Goal: Task Accomplishment & Management: Complete application form

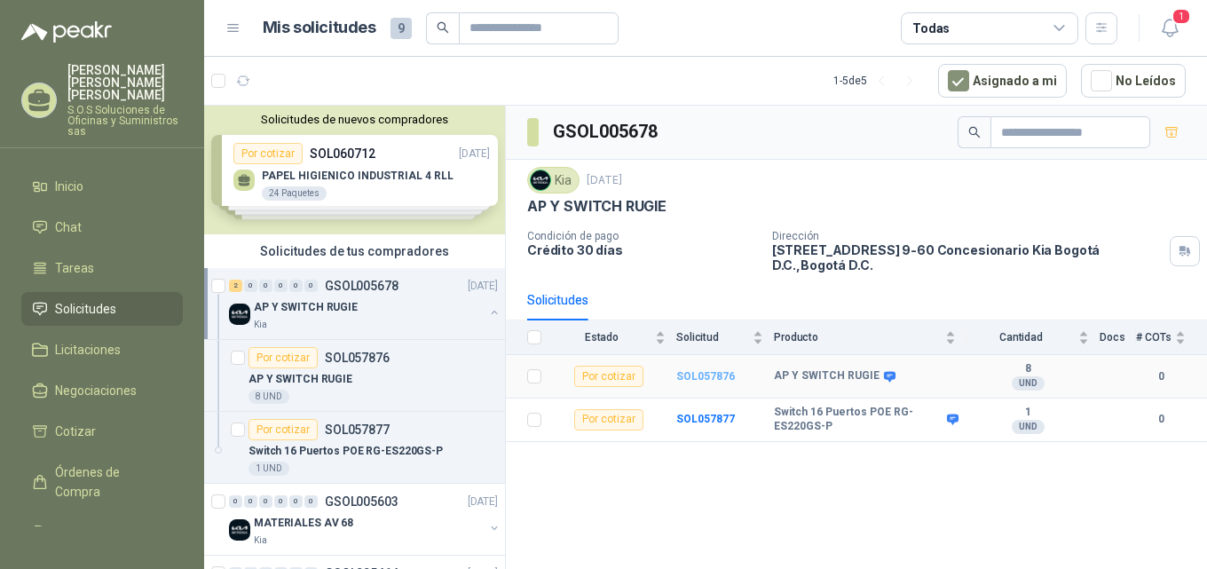
click at [708, 370] on b "SOL057876" at bounding box center [705, 376] width 59 height 12
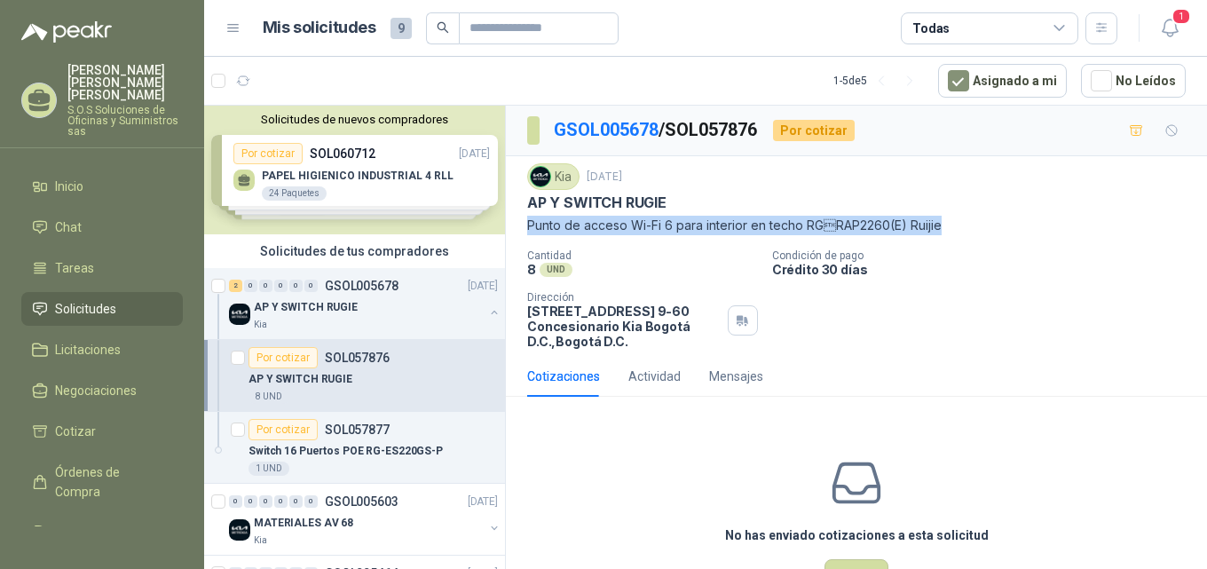
drag, startPoint x: 528, startPoint y: 223, endPoint x: 973, endPoint y: 242, distance: 445.1
click at [975, 241] on div "Kia [DATE] AP Y SWITCH RUGIE Punto de acceso Wi-Fi 6 para interior en techo RG…" at bounding box center [856, 256] width 659 height 186
copy p "Punto de acceso Wi-Fi 6 para interior en techo RGRAP2260(E) Ruijie"
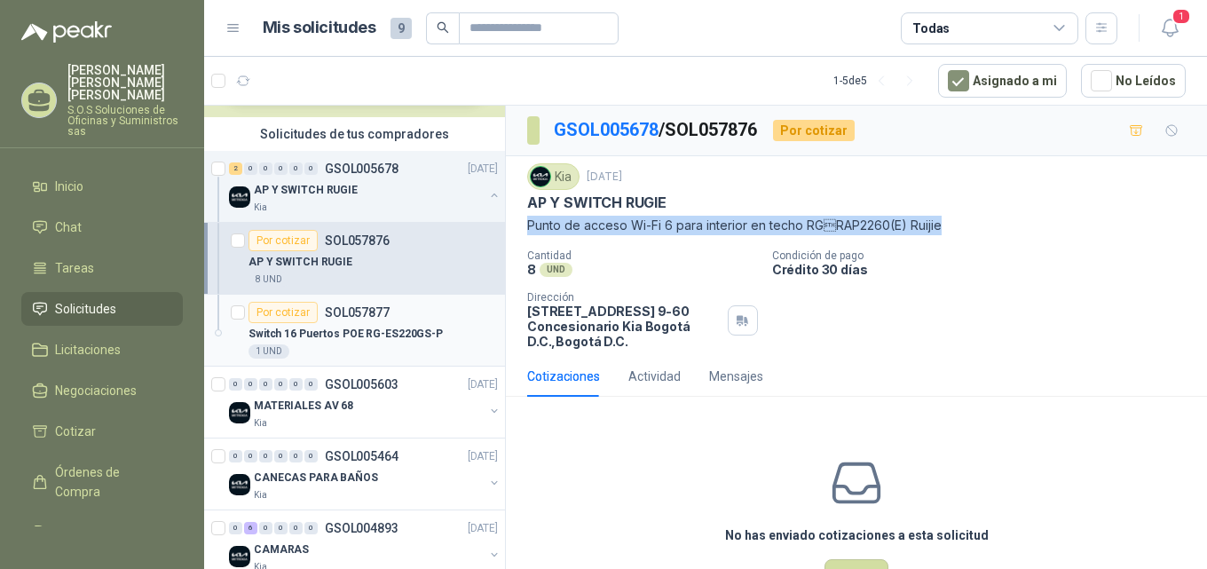
scroll to position [178, 0]
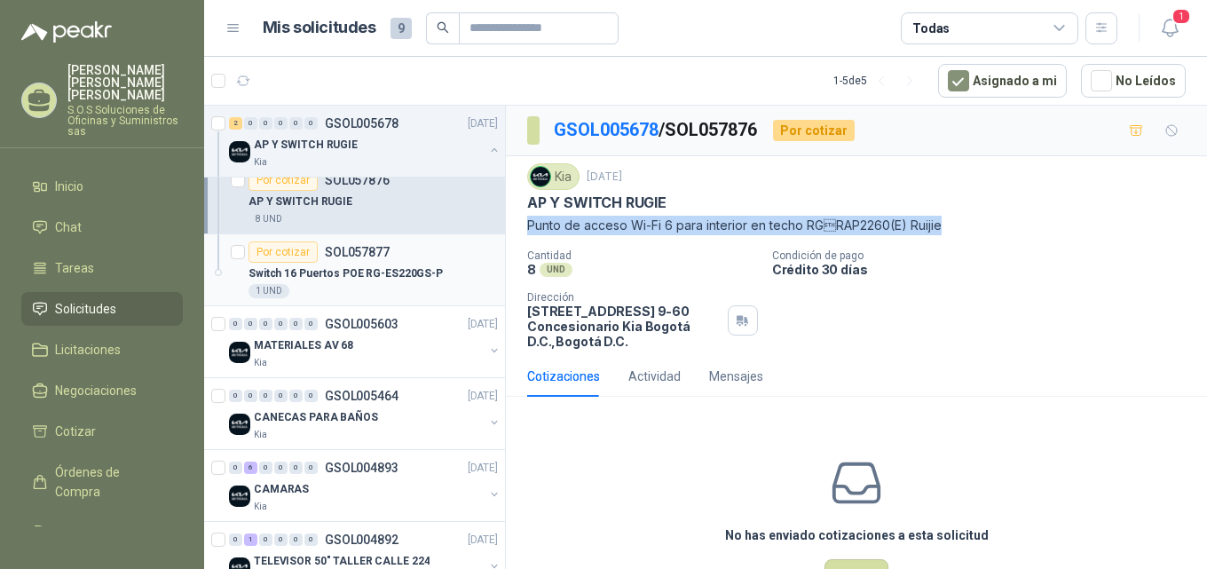
click at [367, 277] on p "Switch 16 Puertos POE RG-ES220GS-P" at bounding box center [346, 273] width 194 height 17
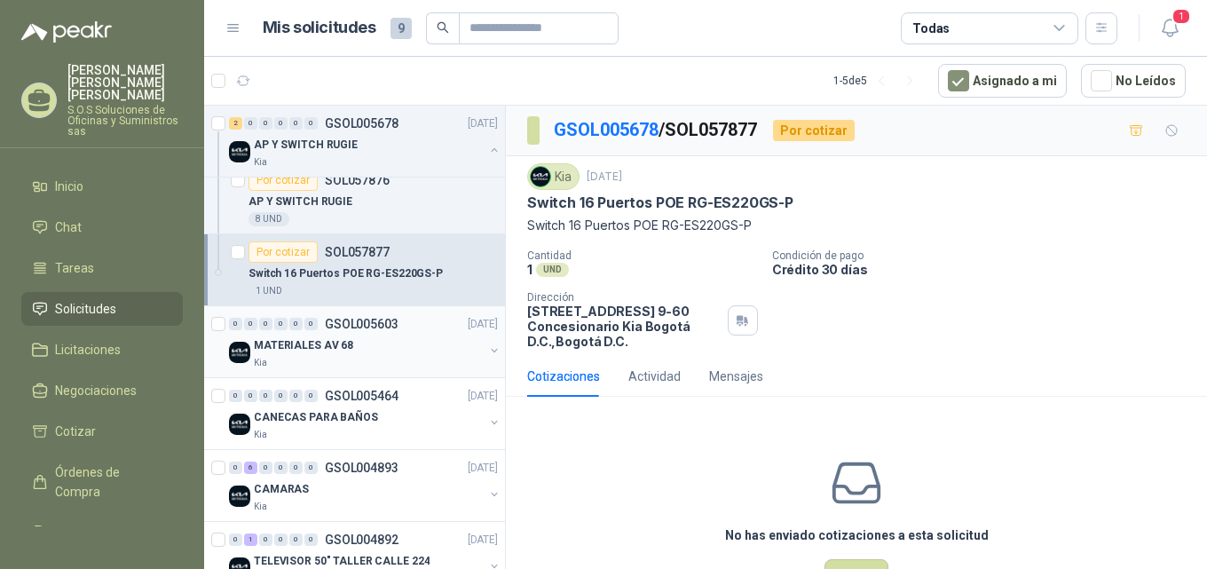
click at [330, 343] on p "MATERIALES AV 68" at bounding box center [303, 345] width 99 height 17
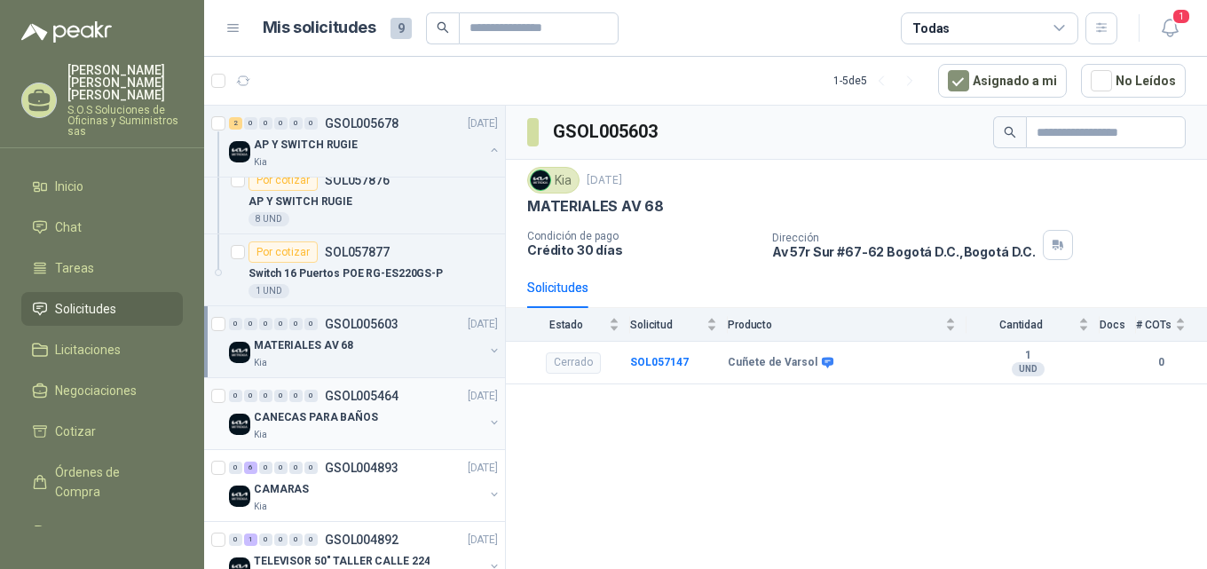
click at [336, 416] on p "CANECAS PARA BAÑOS" at bounding box center [316, 417] width 124 height 17
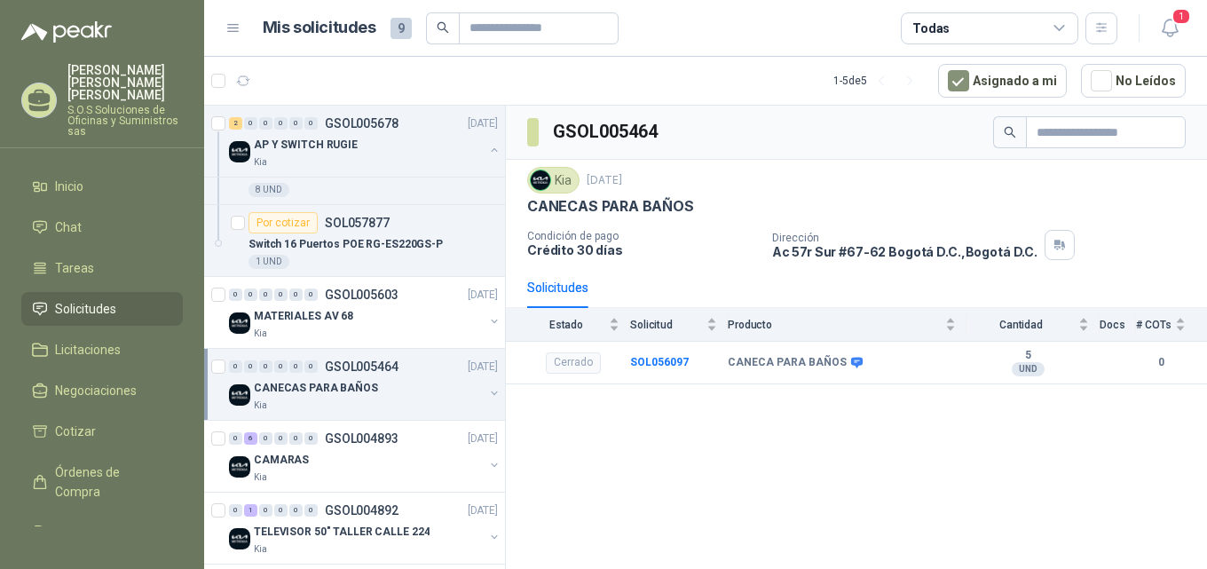
scroll to position [221, 0]
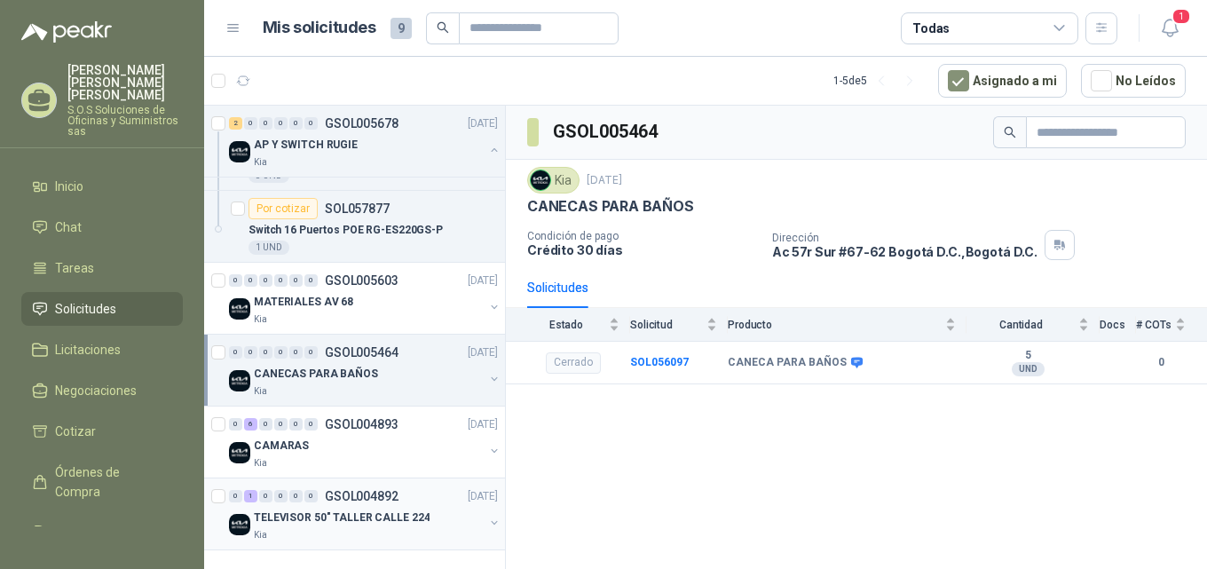
click at [383, 518] on p "TELEVISOR 50" TALLER CALLE 224" at bounding box center [342, 517] width 176 height 17
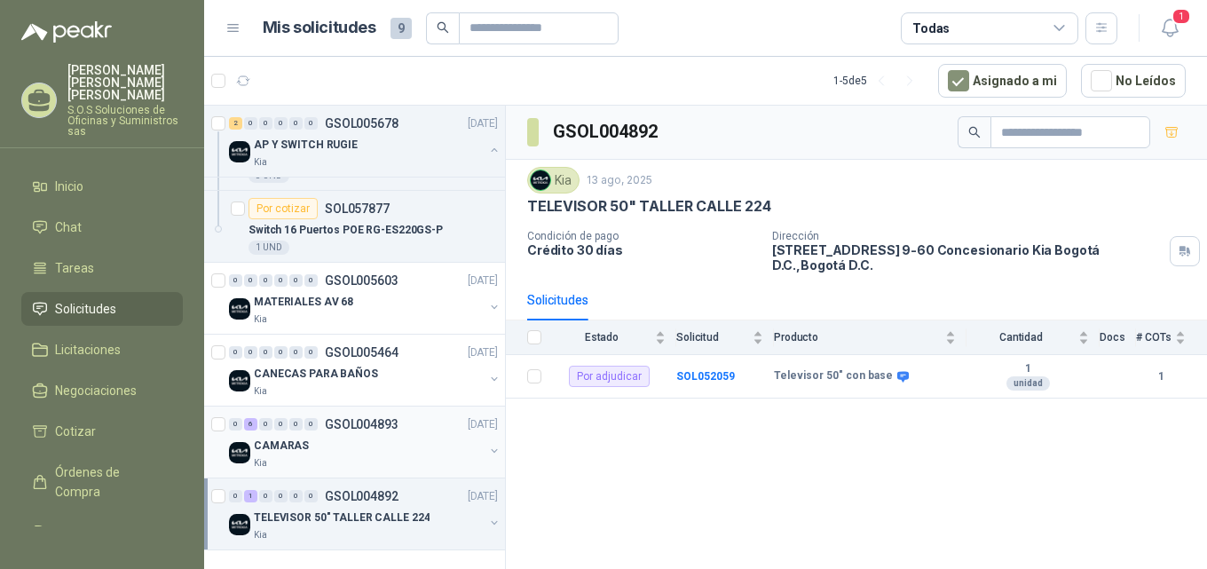
click at [294, 446] on p "CAMARAS" at bounding box center [281, 446] width 55 height 17
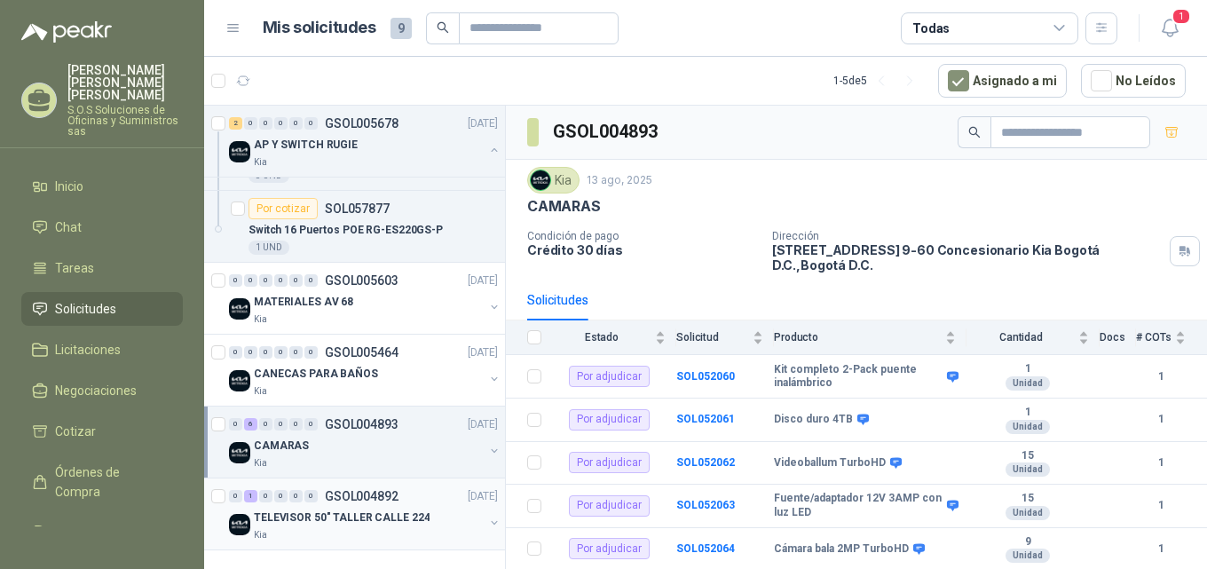
click at [296, 521] on p "TELEVISOR 50" TALLER CALLE 224" at bounding box center [342, 517] width 176 height 17
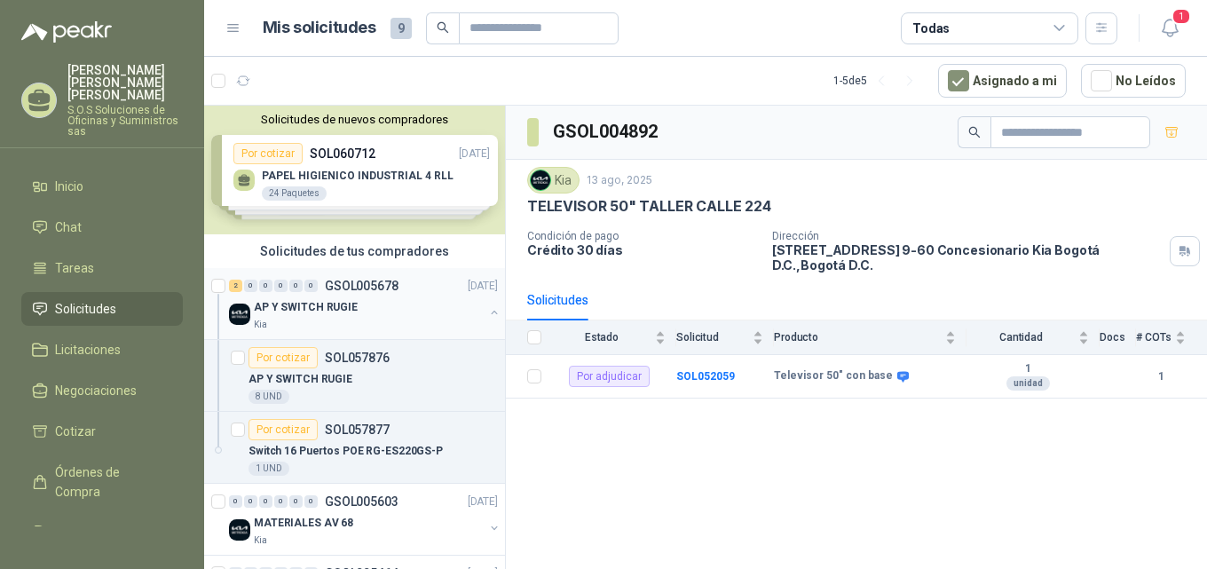
click at [347, 311] on p "AP Y SWITCH RUGIE" at bounding box center [306, 307] width 104 height 17
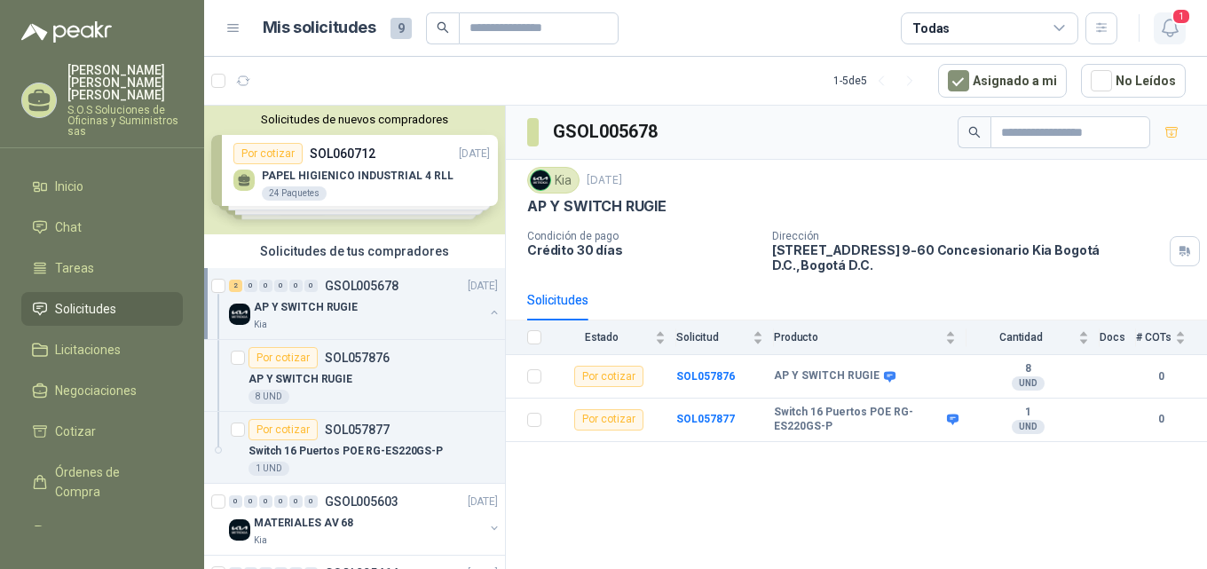
click at [1178, 19] on span "1" at bounding box center [1182, 16] width 20 height 17
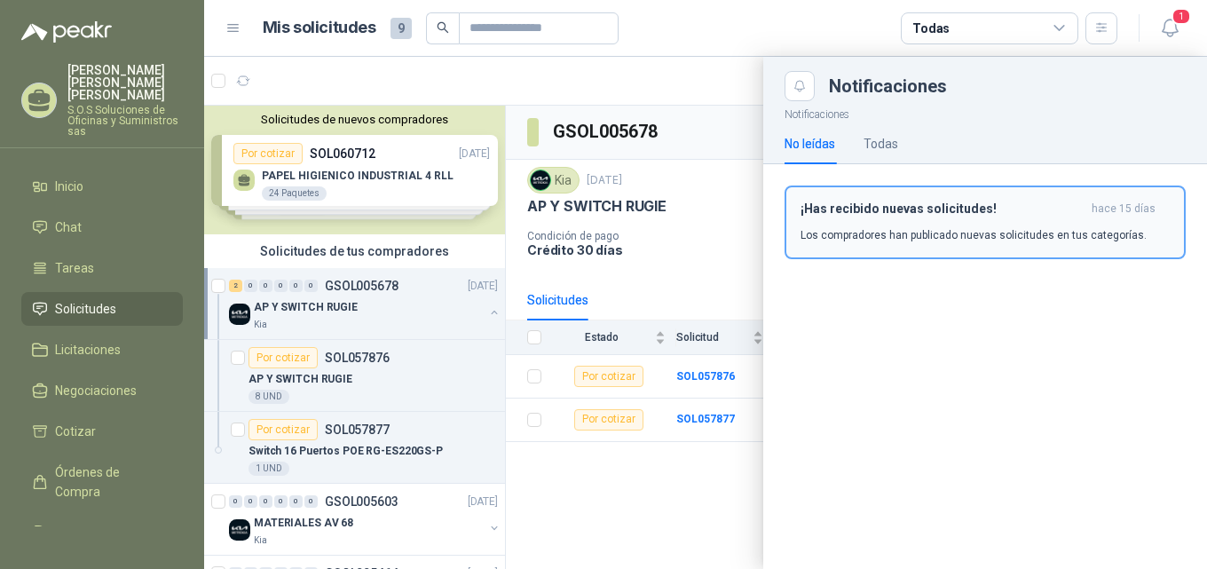
click at [958, 206] on h3 "¡Has recibido nuevas solicitudes!" at bounding box center [943, 208] width 284 height 15
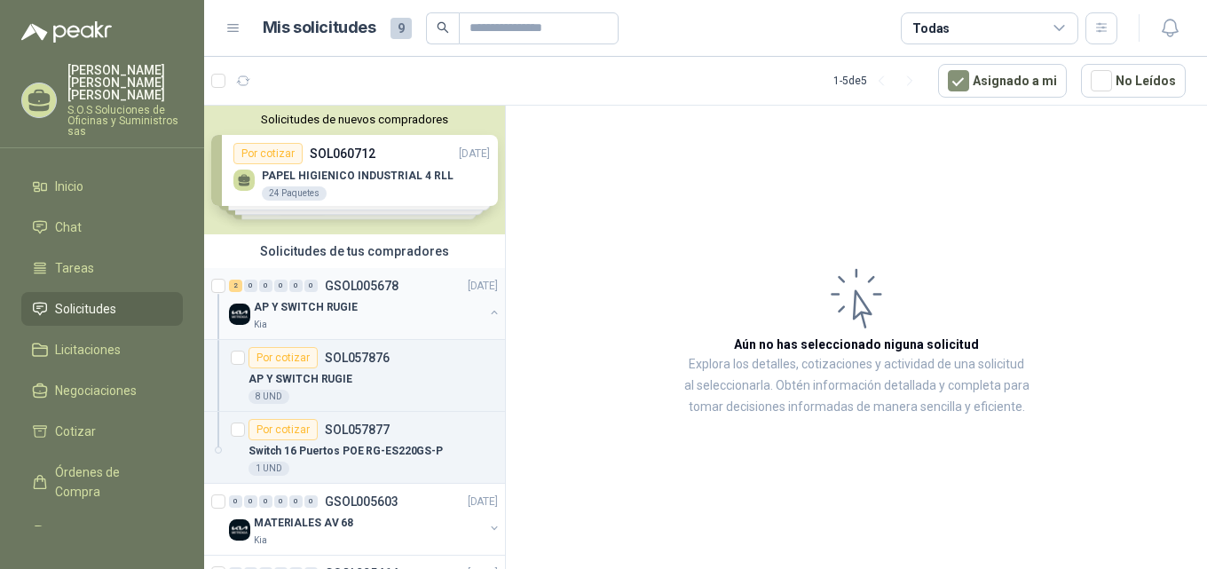
click at [336, 308] on p "AP Y SWITCH RUGIE" at bounding box center [306, 307] width 104 height 17
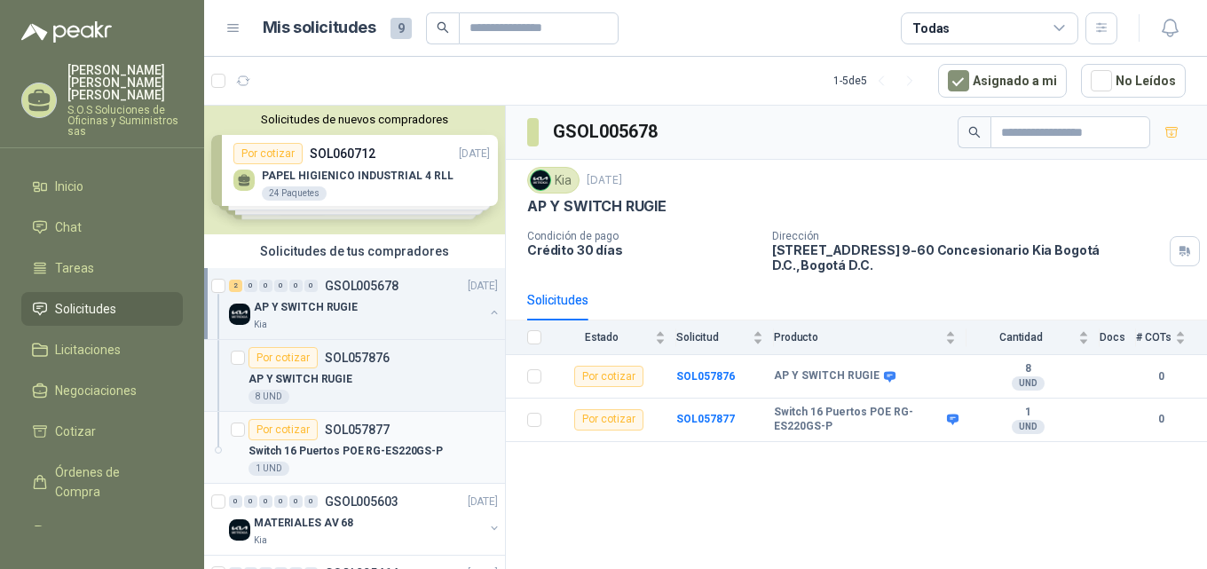
click at [352, 450] on p "Switch 16 Puertos POE RG-ES220GS-P" at bounding box center [346, 451] width 194 height 17
click at [700, 413] on b "SOL057877" at bounding box center [705, 419] width 59 height 12
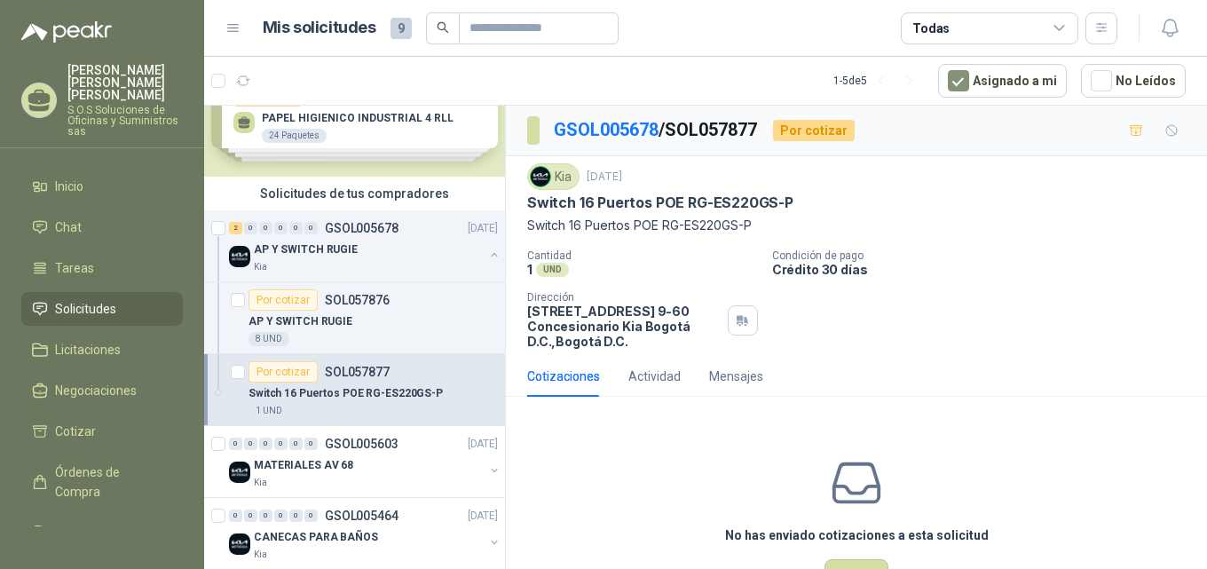
scroll to position [89, 0]
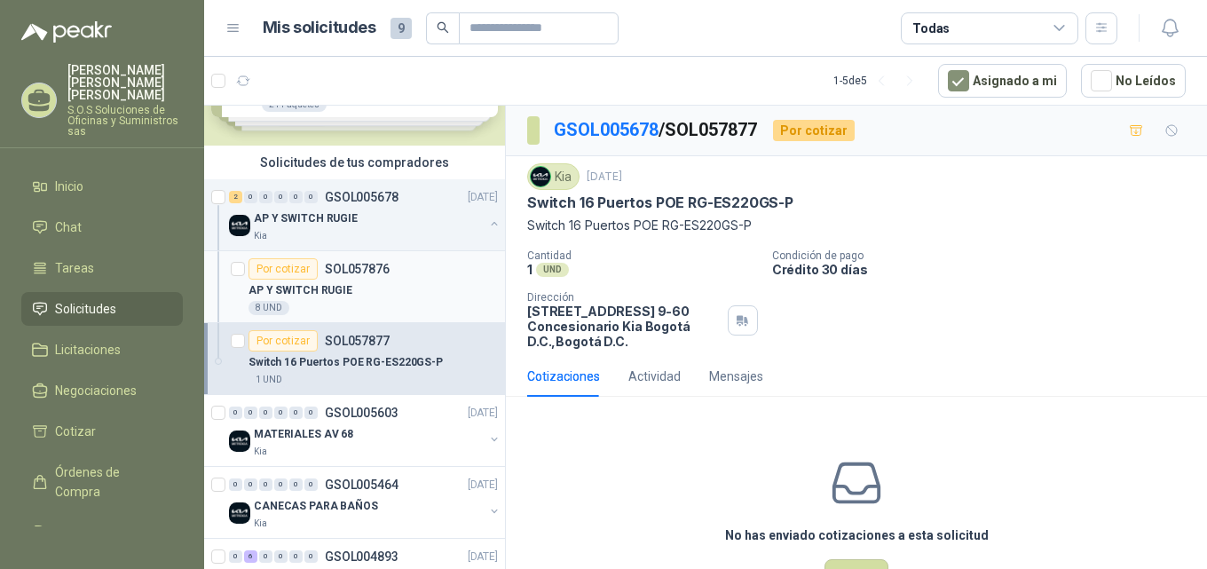
click at [362, 285] on div "AP Y SWITCH RUGIE" at bounding box center [373, 290] width 249 height 21
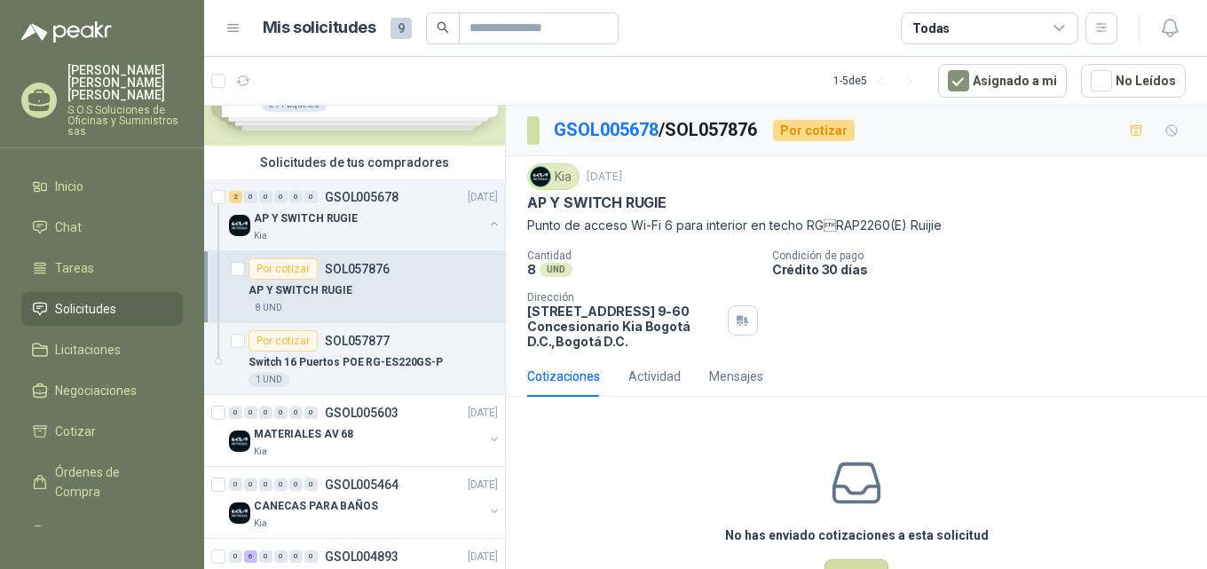
click at [307, 286] on p "AP Y SWITCH RUGIE" at bounding box center [301, 290] width 104 height 17
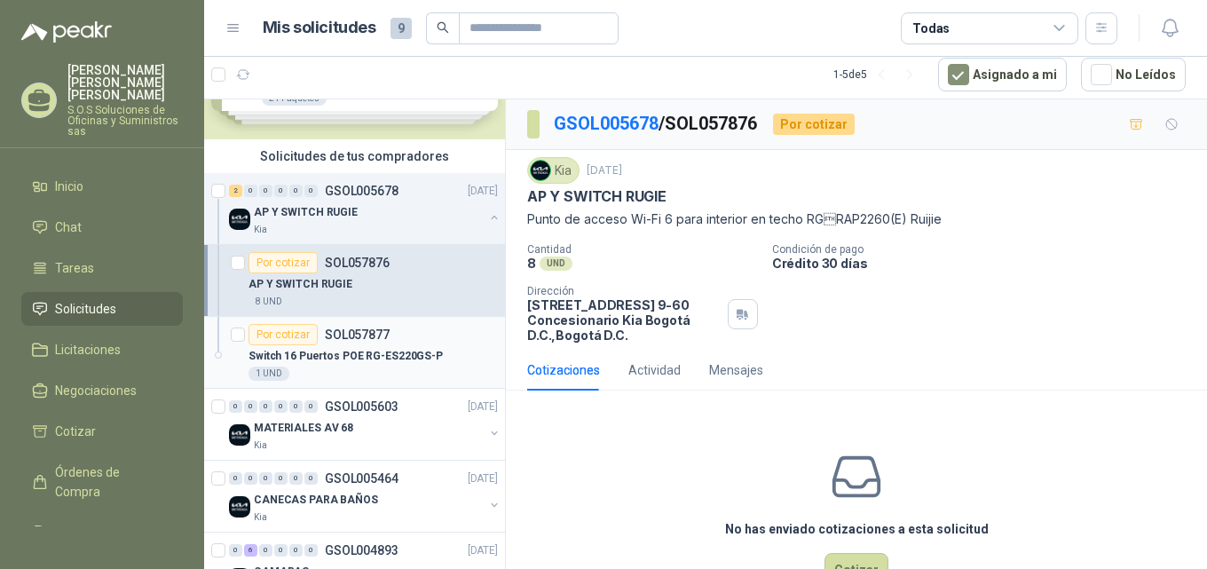
click at [342, 353] on p "Switch 16 Puertos POE RG-ES220GS-P" at bounding box center [346, 356] width 194 height 17
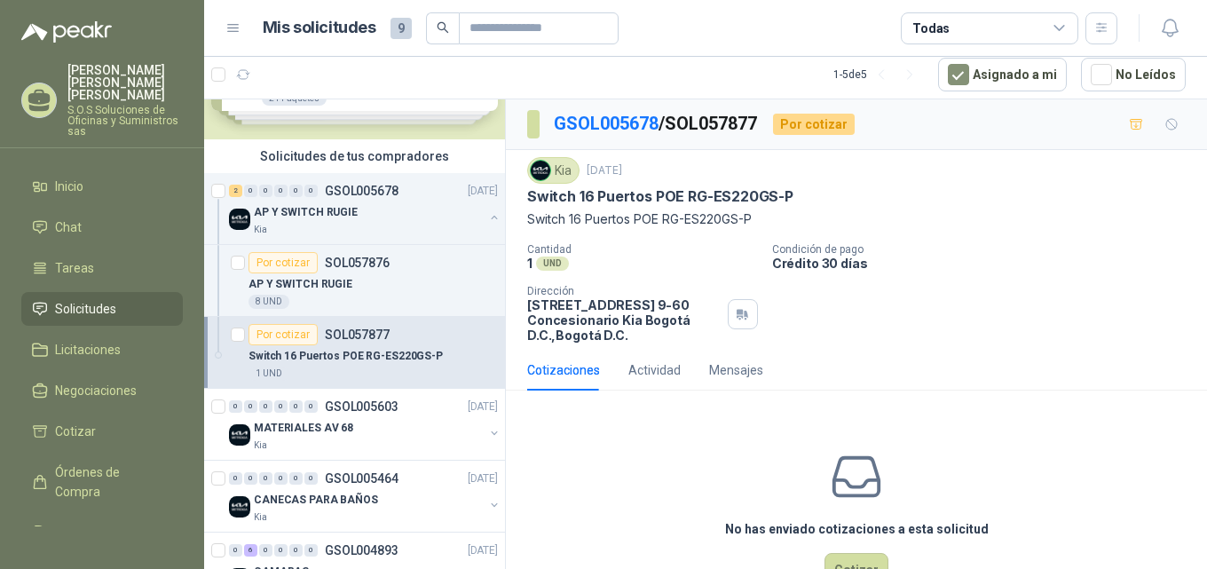
scroll to position [63, 0]
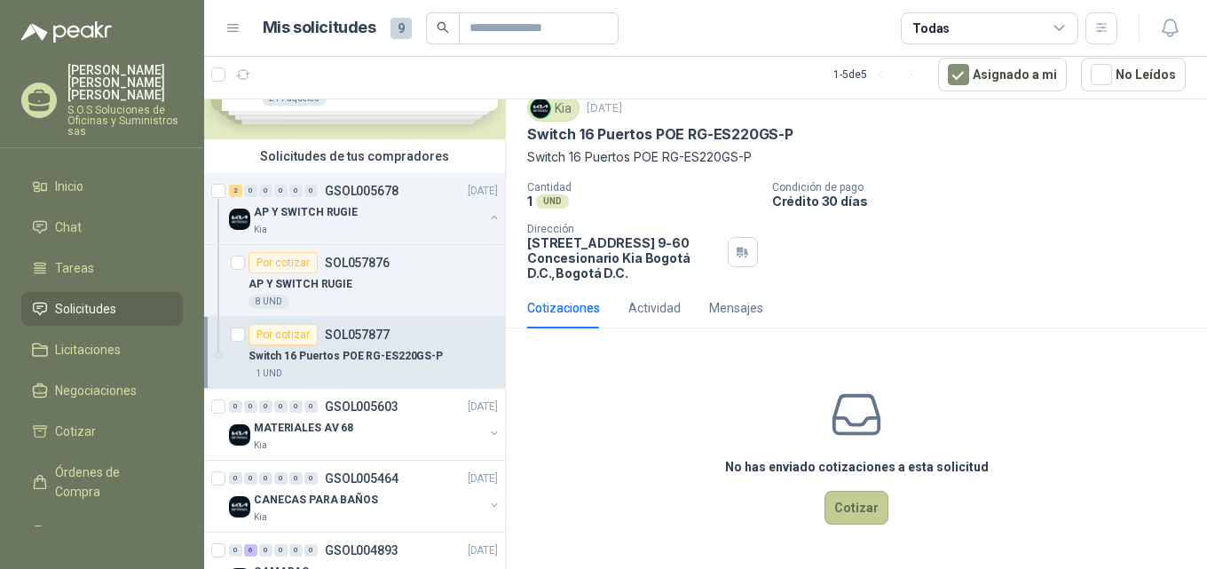
click at [860, 512] on button "Cotizar" at bounding box center [857, 508] width 64 height 34
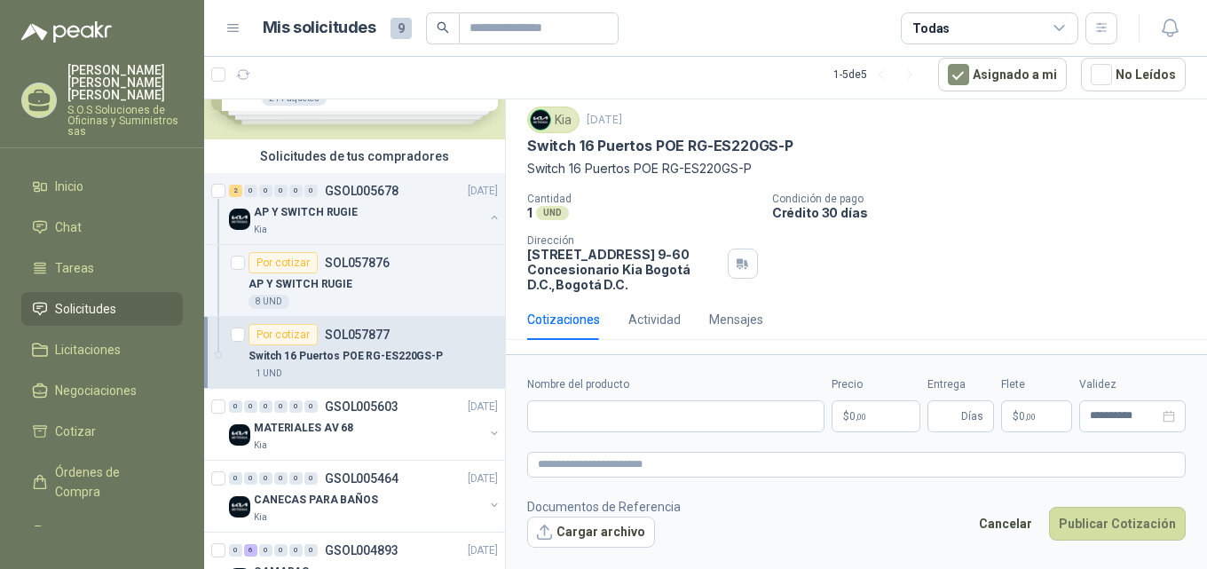
scroll to position [51, 0]
drag, startPoint x: 527, startPoint y: 140, endPoint x: 523, endPoint y: 151, distance: 11.5
click at [523, 151] on div "Kia [DATE] Switch 16 Puertos [PERSON_NAME] RG-ES220GS-P Switch 16 Puertos [PERS…" at bounding box center [856, 199] width 701 height 200
click at [595, 415] on input "Nombre del producto" at bounding box center [675, 416] width 297 height 32
paste input "**********"
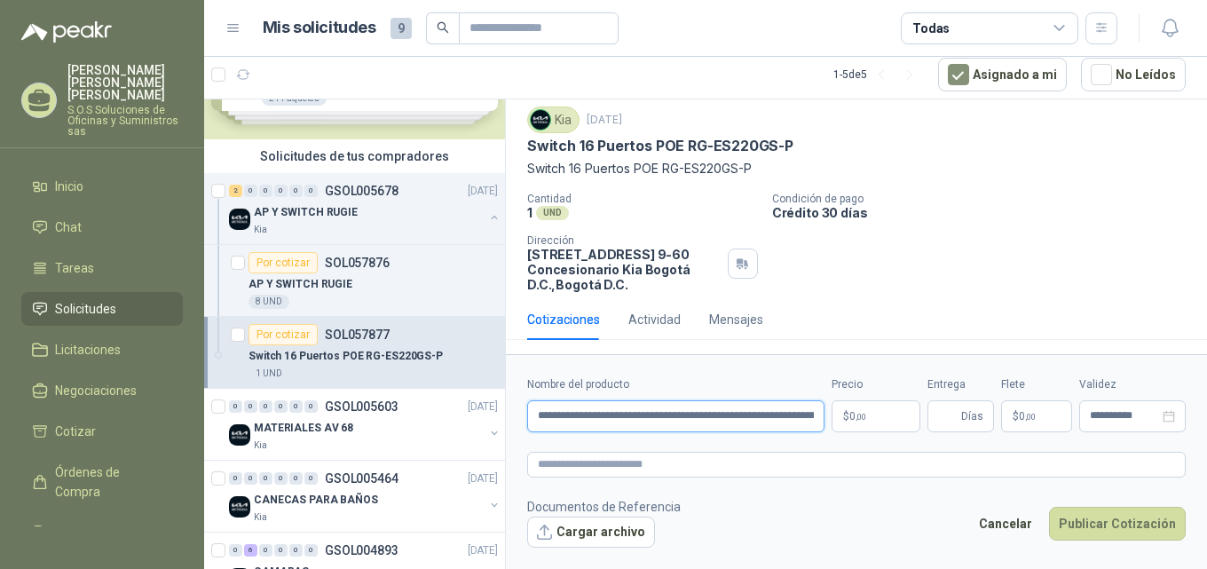
scroll to position [0, 272]
type input "**********"
click at [864, 419] on span ",00" at bounding box center [861, 417] width 11 height 10
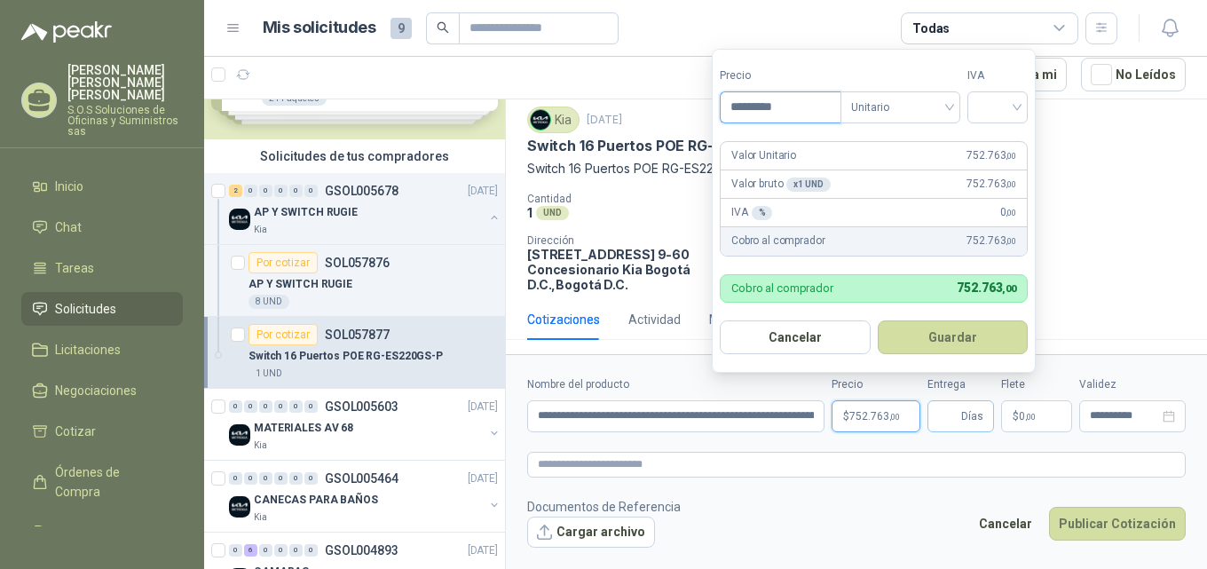
type input "*********"
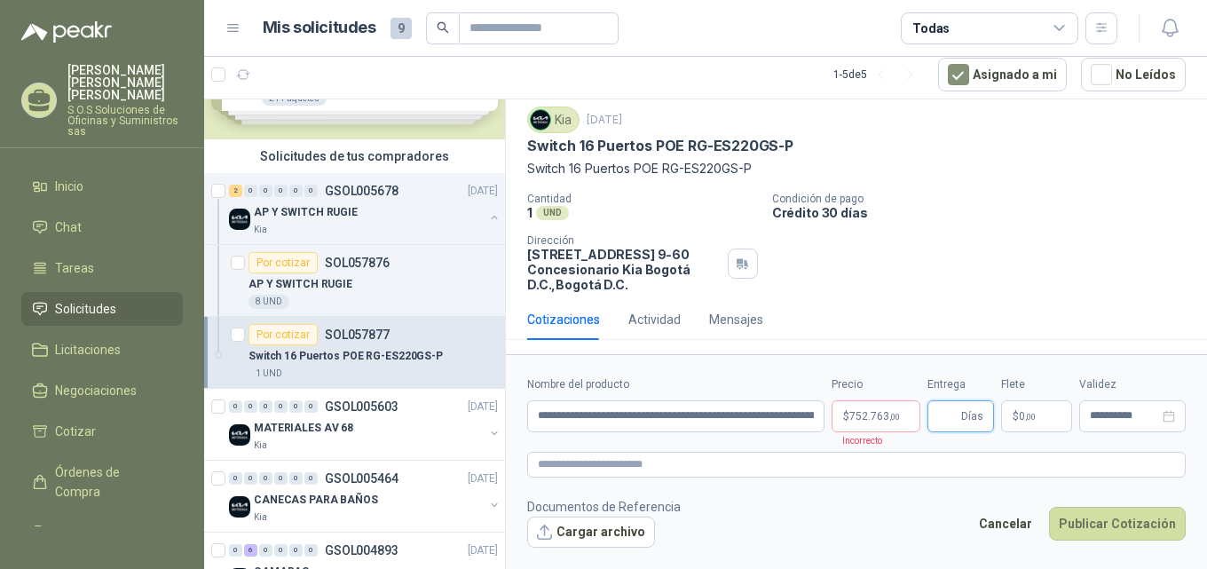
click at [952, 421] on input "Entrega" at bounding box center [948, 416] width 20 height 30
type input "**"
click at [1170, 419] on icon "close-circle" at bounding box center [1169, 416] width 12 height 12
click at [1117, 411] on input at bounding box center [1124, 416] width 69 height 12
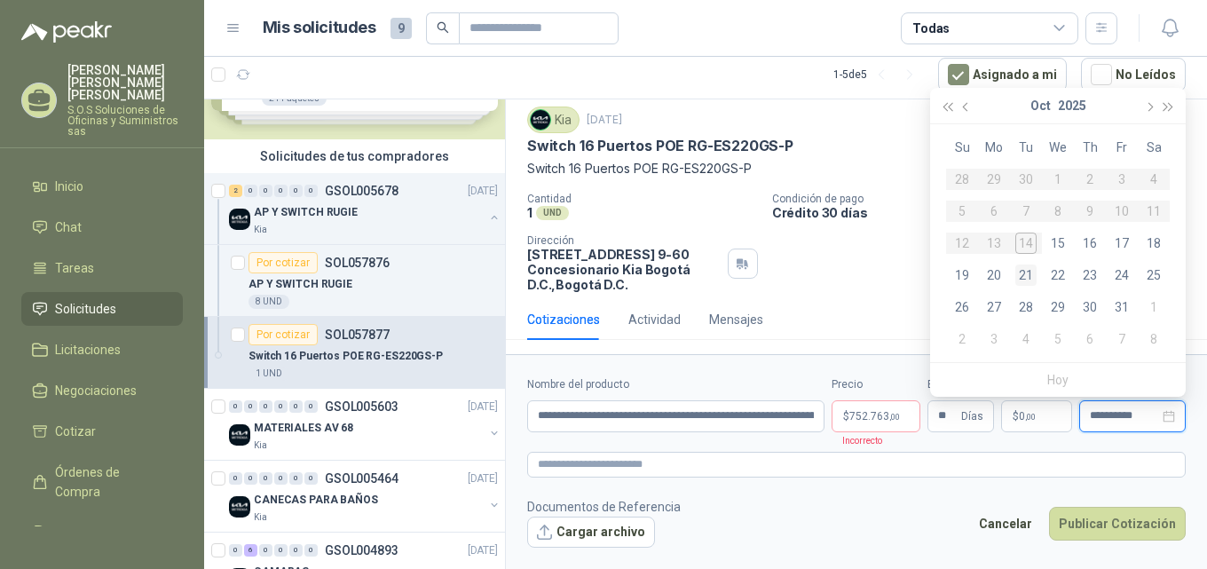
type input "**********"
click at [1029, 279] on div "21" at bounding box center [1025, 275] width 21 height 21
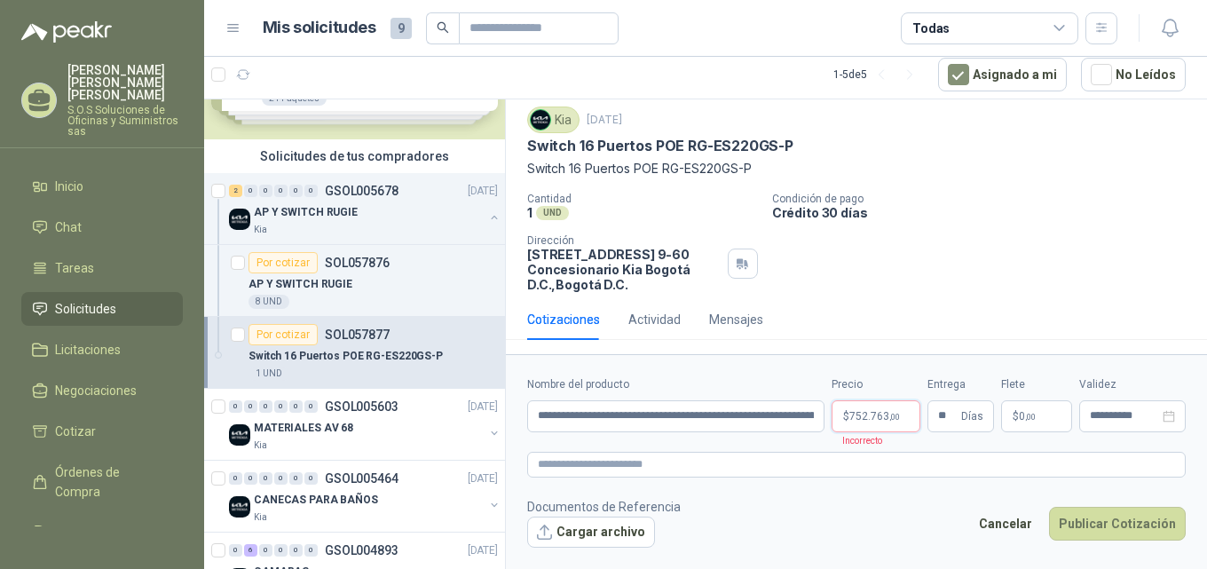
click at [892, 415] on span ",00" at bounding box center [894, 417] width 11 height 10
click at [910, 478] on form "**********" at bounding box center [856, 461] width 701 height 215
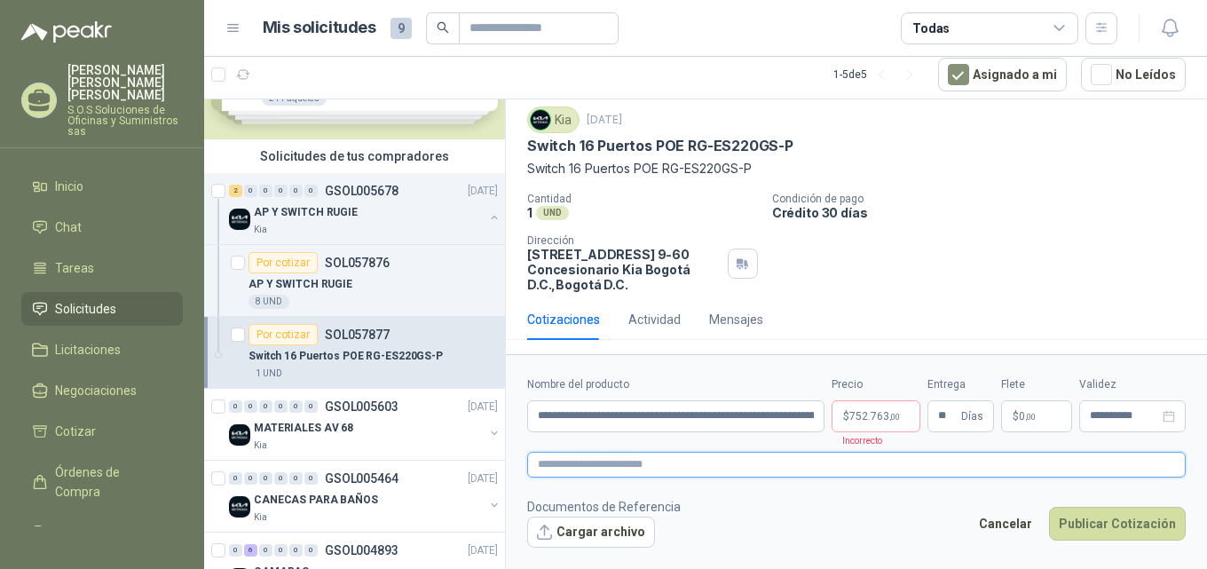
click at [583, 465] on textarea at bounding box center [856, 465] width 659 height 26
paste textarea "**********"
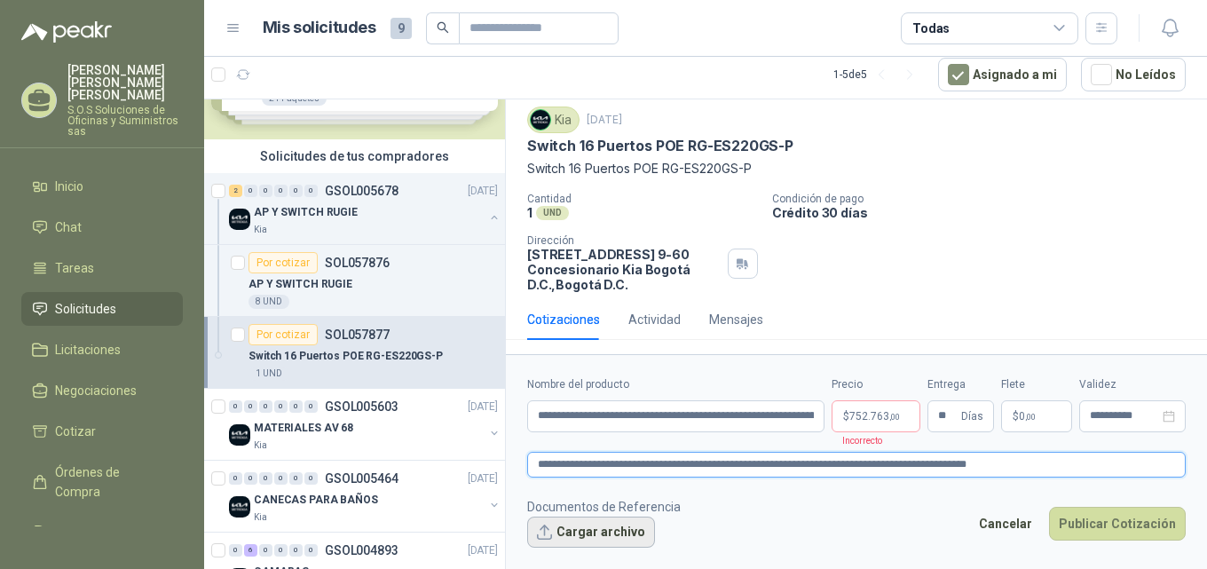
type textarea "**********"
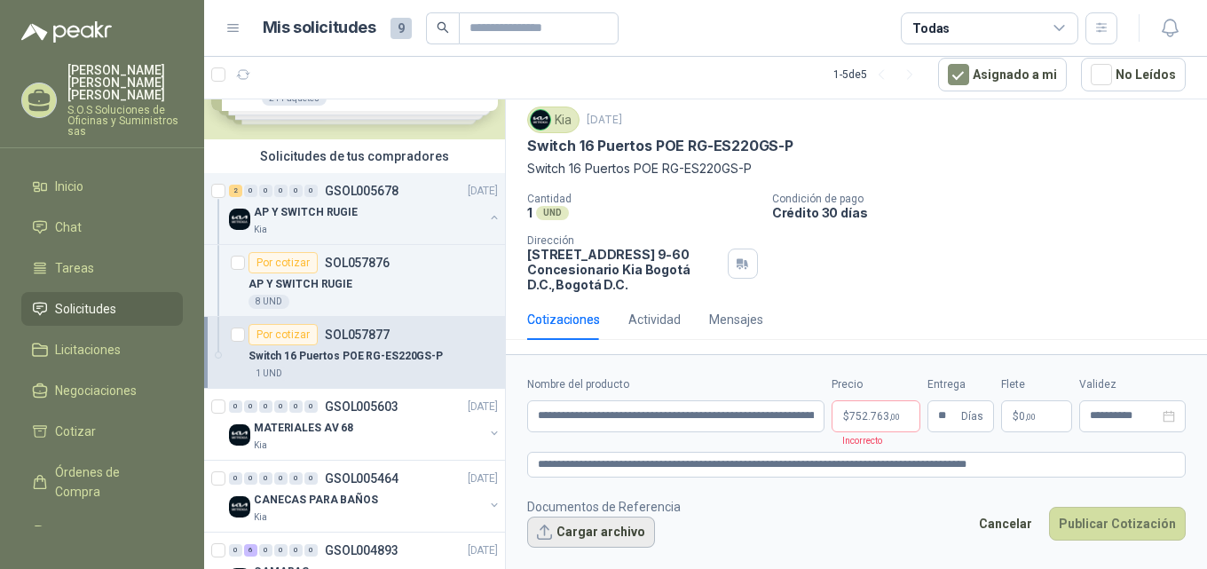
click at [573, 532] on button "Cargar archivo" at bounding box center [591, 533] width 128 height 32
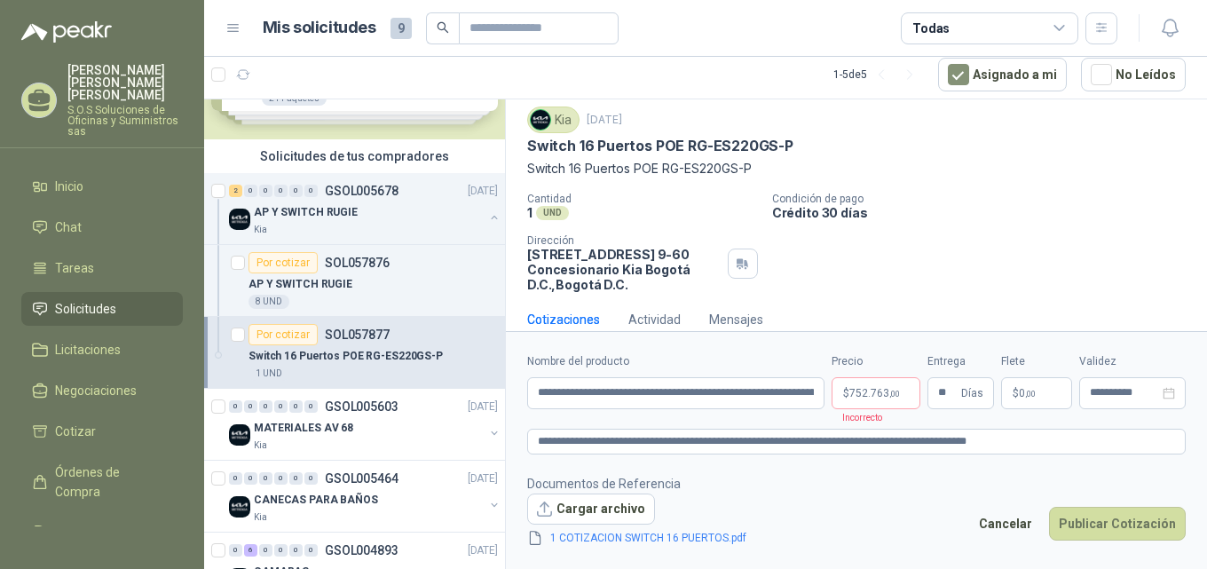
scroll to position [63, 0]
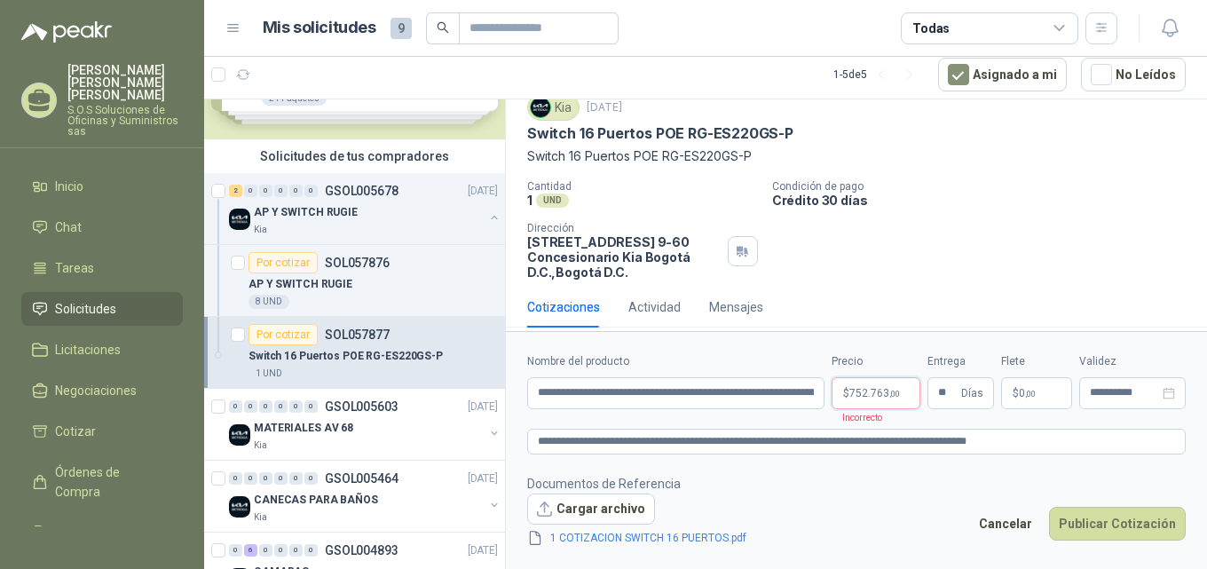
click at [902, 393] on p "$ 752.763 ,00" at bounding box center [876, 393] width 89 height 32
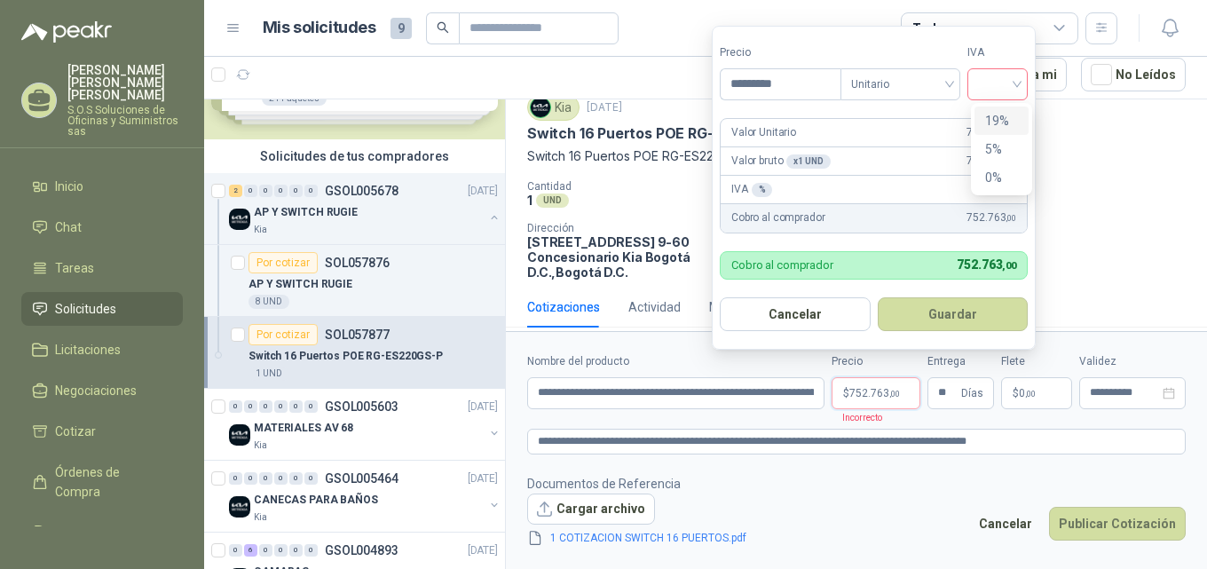
click at [1022, 83] on div at bounding box center [998, 84] width 60 height 32
click at [992, 122] on div "19%" at bounding box center [1001, 121] width 33 height 20
click at [977, 312] on button "Guardar" at bounding box center [956, 314] width 153 height 34
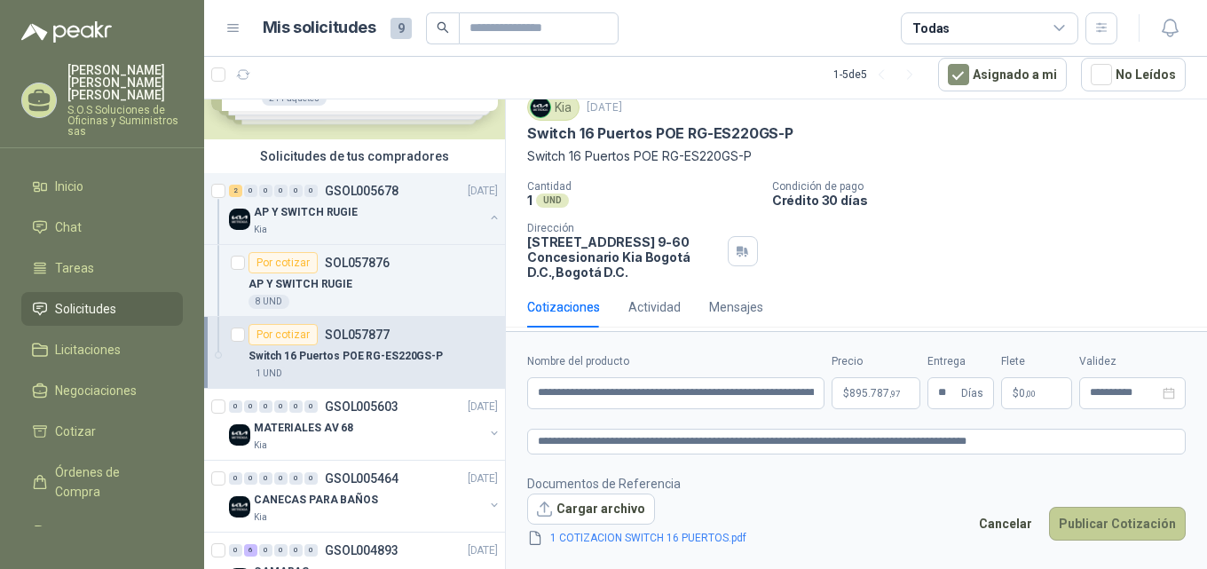
click at [1118, 523] on button "Publicar Cotización" at bounding box center [1117, 524] width 137 height 34
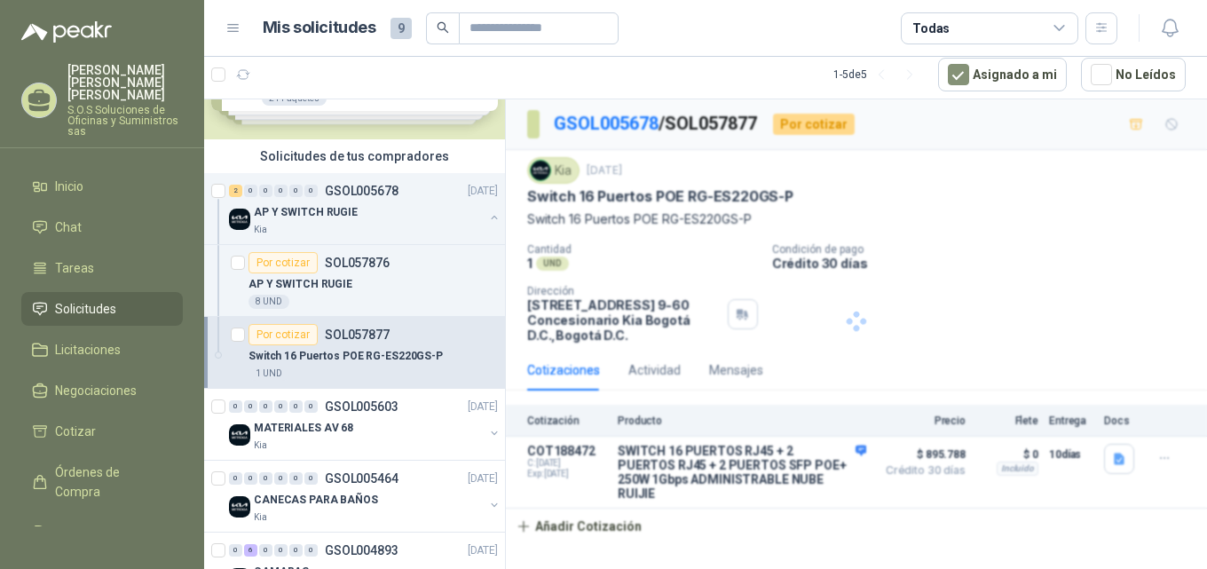
scroll to position [0, 0]
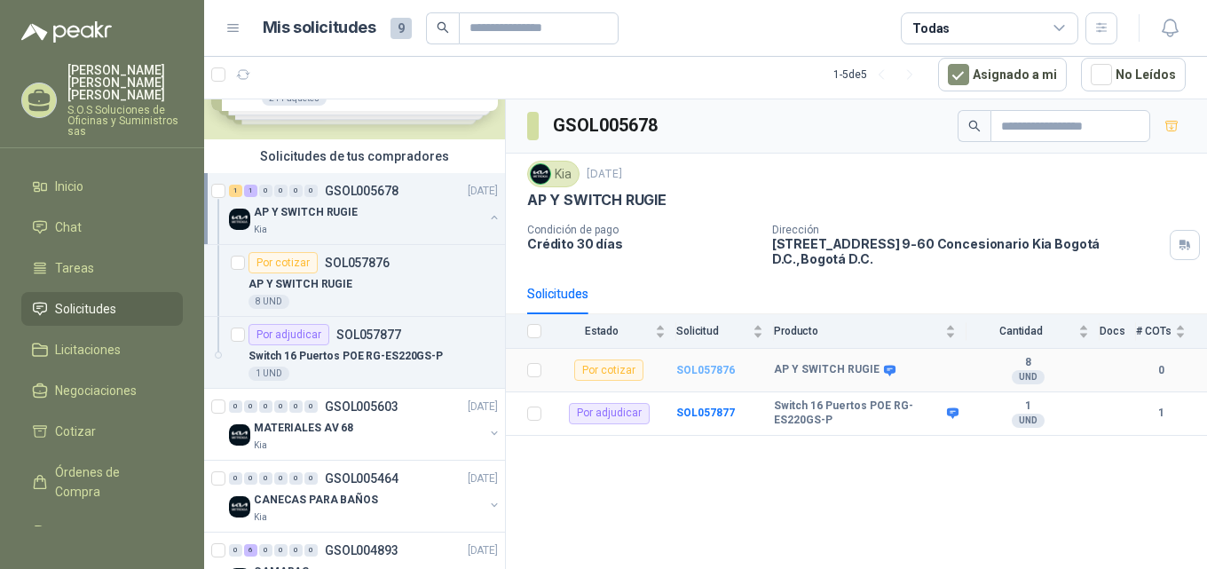
click at [704, 364] on b "SOL057876" at bounding box center [705, 370] width 59 height 12
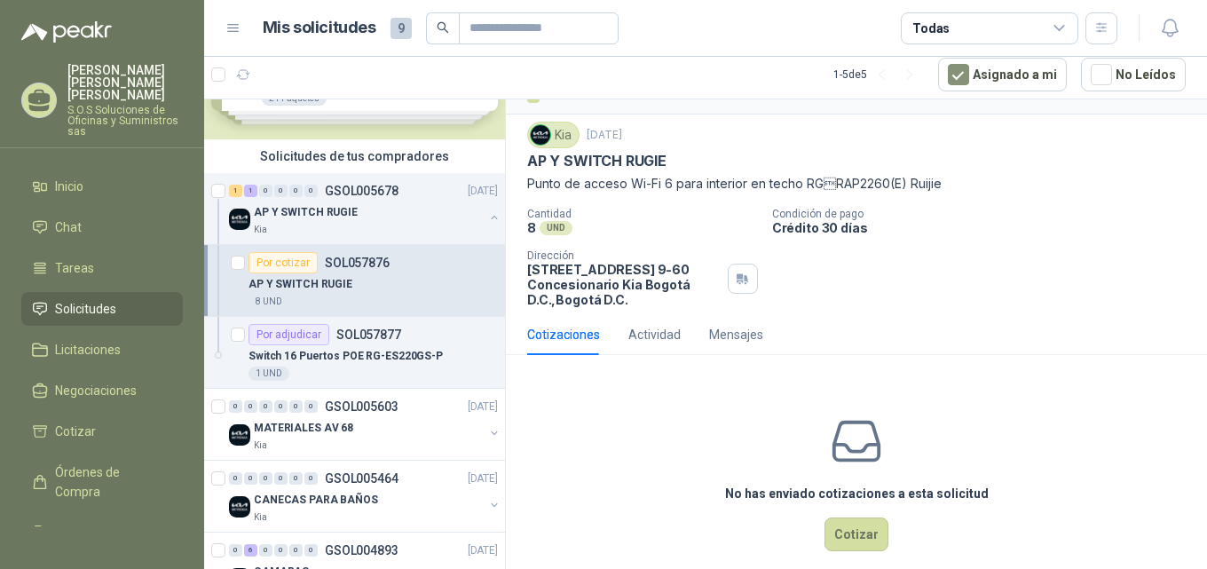
scroll to position [63, 0]
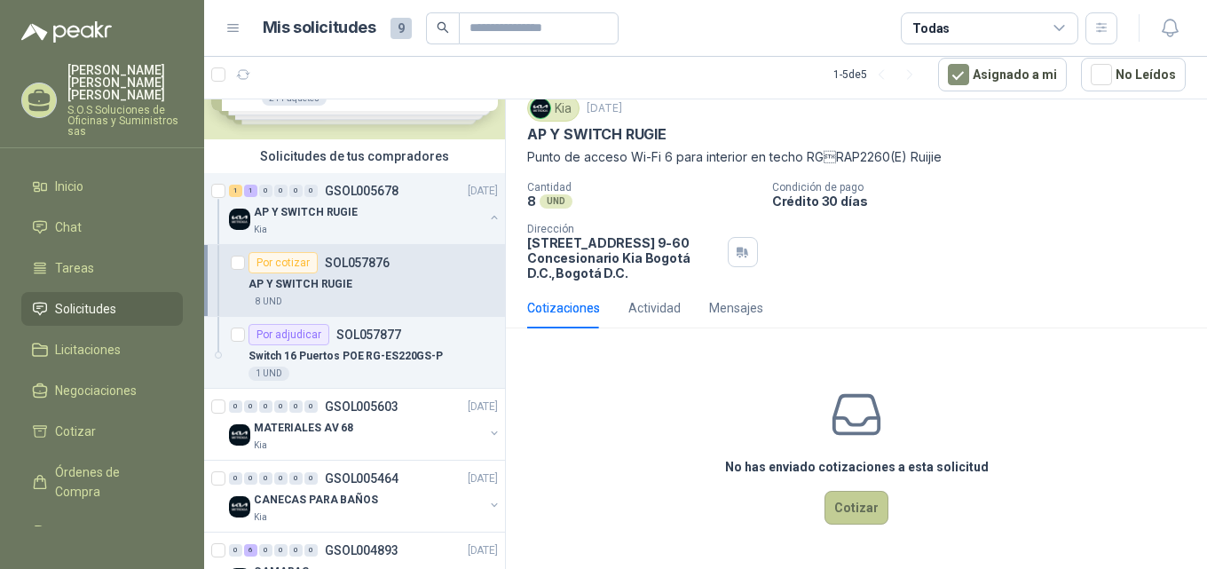
click at [852, 509] on button "Cotizar" at bounding box center [857, 508] width 64 height 34
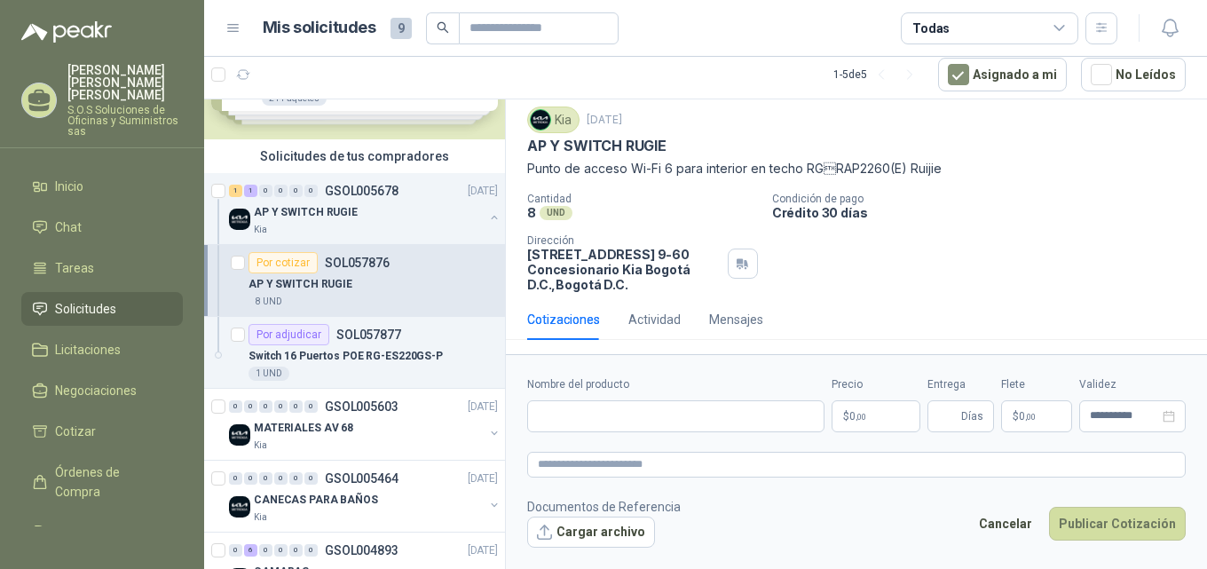
scroll to position [51, 0]
click at [613, 415] on input "Nombre del producto" at bounding box center [675, 416] width 297 height 32
paste input "**********"
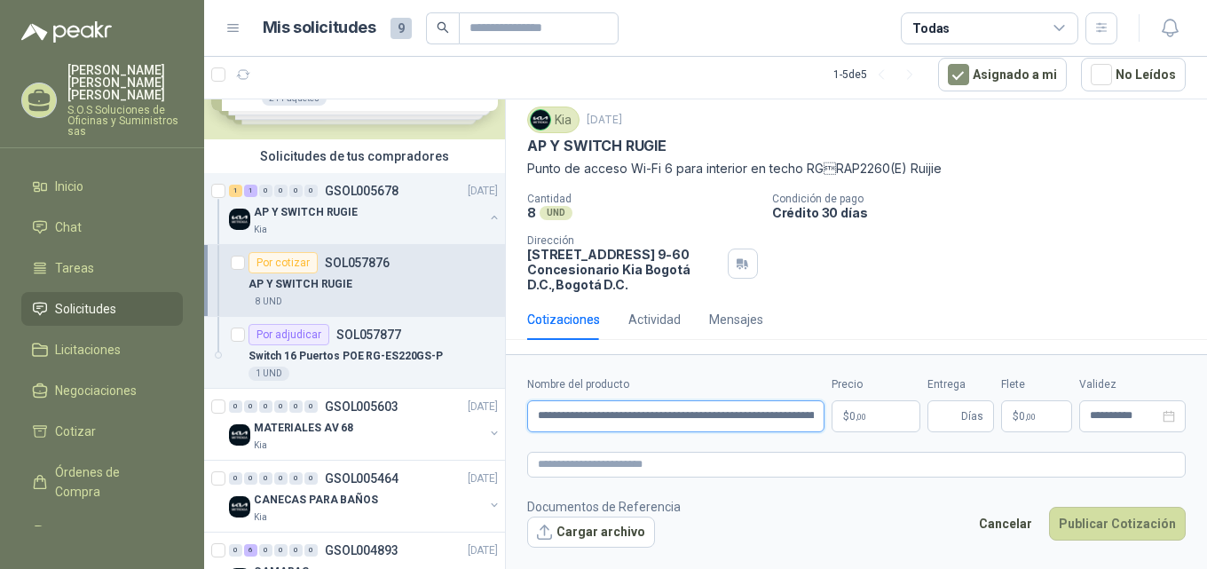
scroll to position [0, 312]
type input "**********"
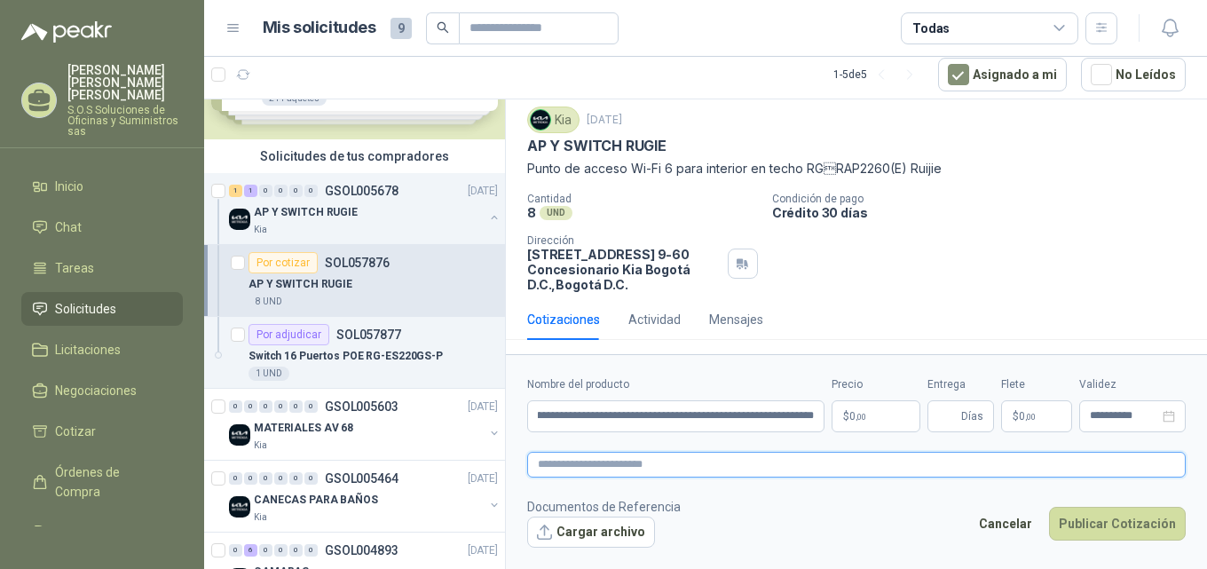
click at [611, 467] on textarea at bounding box center [856, 465] width 659 height 26
paste textarea "**********"
type textarea "**********"
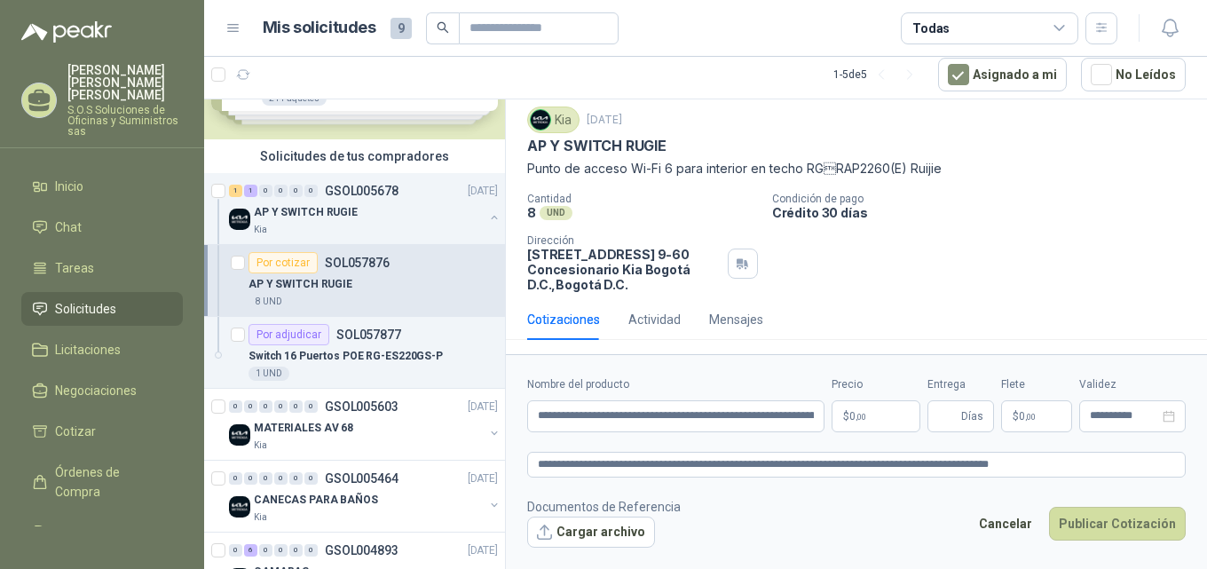
click at [857, 418] on span ",00" at bounding box center [861, 417] width 11 height 10
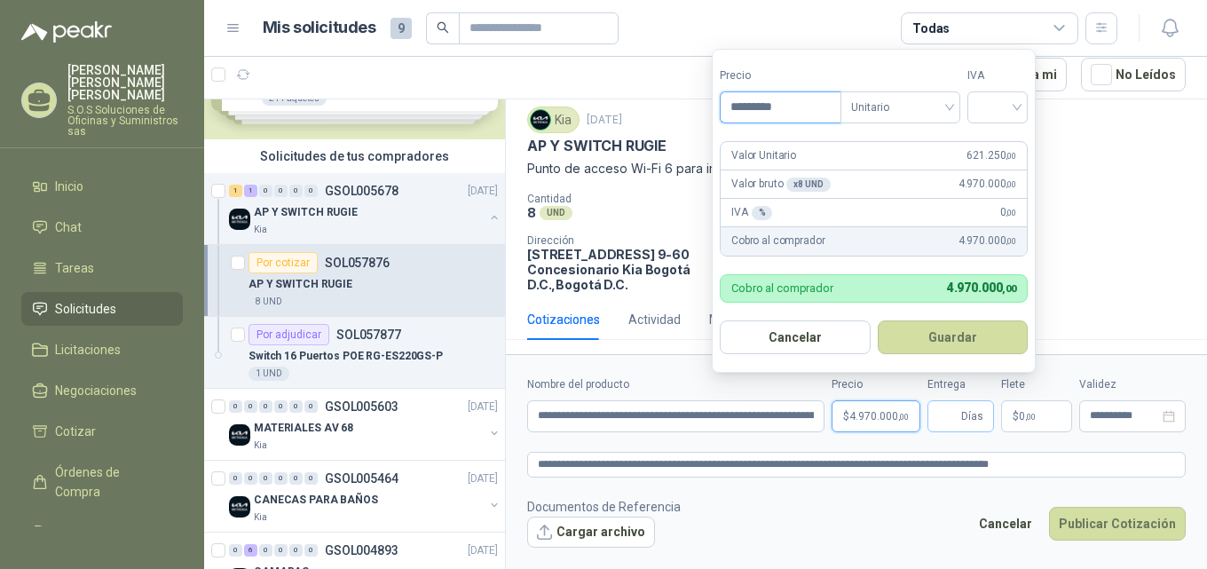
type input "*********"
click at [966, 420] on span "Días" at bounding box center [972, 416] width 22 height 30
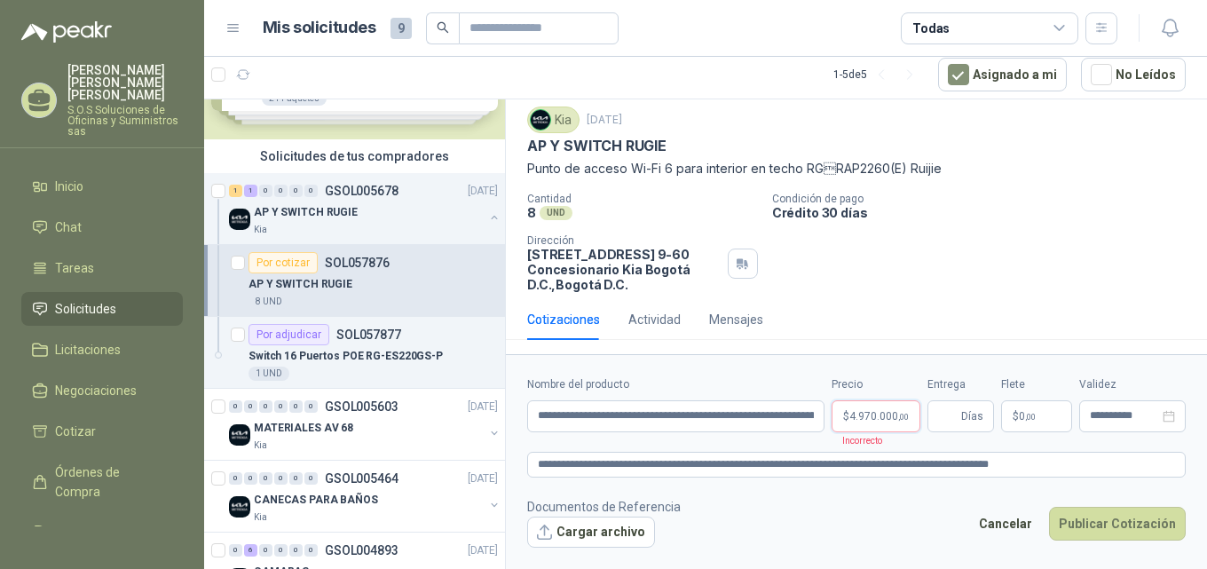
click at [904, 418] on span ",00" at bounding box center [903, 417] width 11 height 10
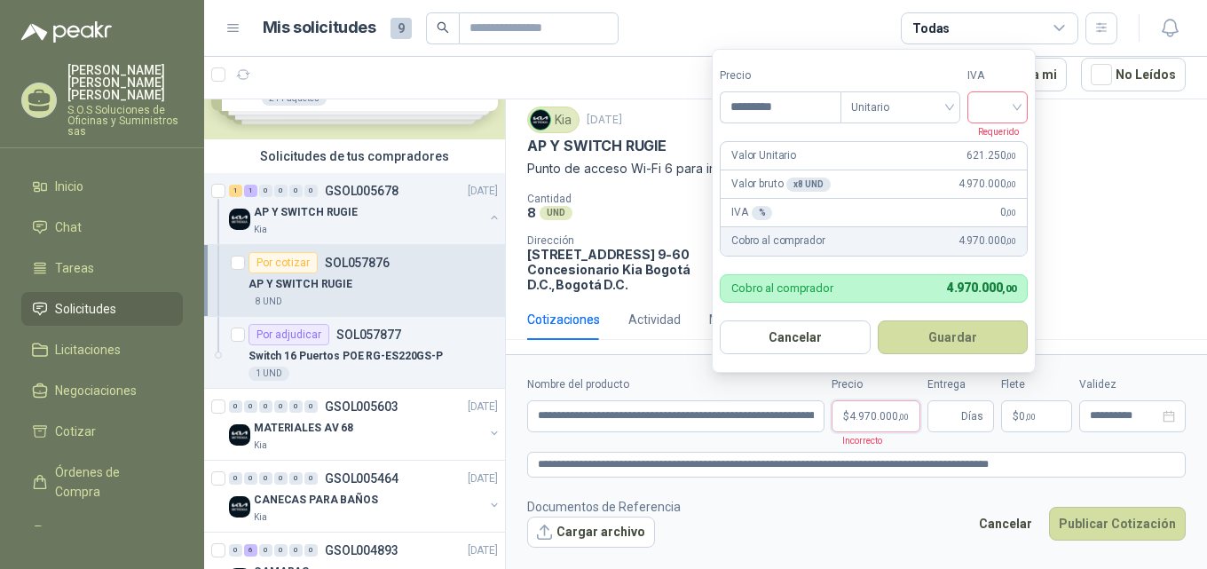
click at [1017, 106] on input "search" at bounding box center [997, 105] width 39 height 27
click at [1003, 142] on div "19%" at bounding box center [1001, 144] width 33 height 20
click at [975, 338] on button "Guardar" at bounding box center [956, 337] width 153 height 34
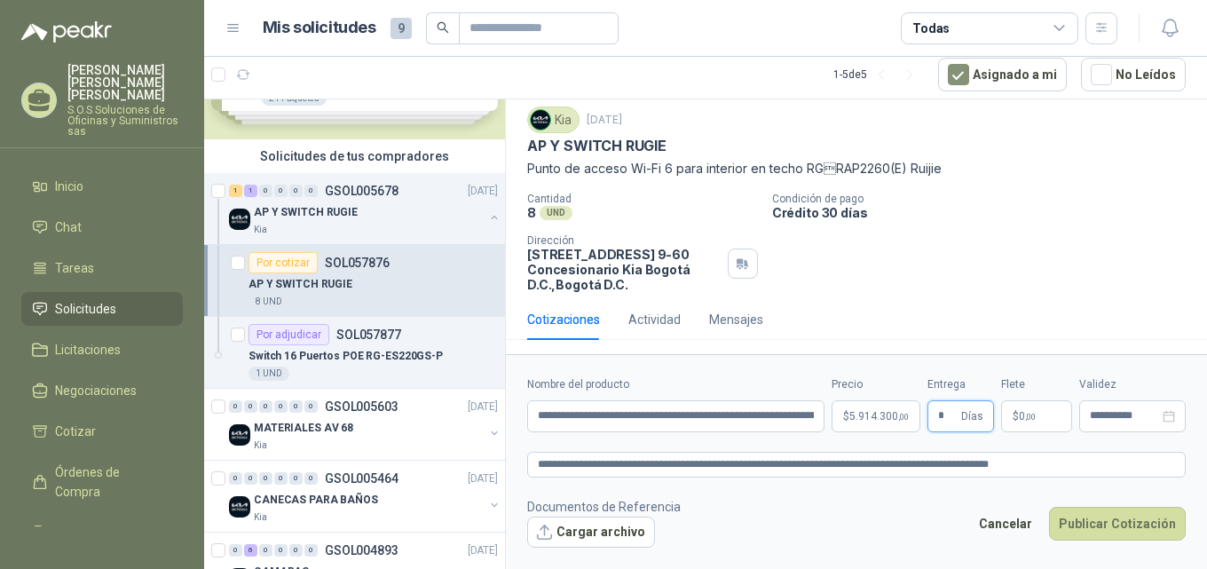
type input "**"
click at [1171, 420] on icon "close-circle" at bounding box center [1169, 416] width 12 height 12
click at [1171, 420] on div at bounding box center [1132, 416] width 85 height 12
type input "**"
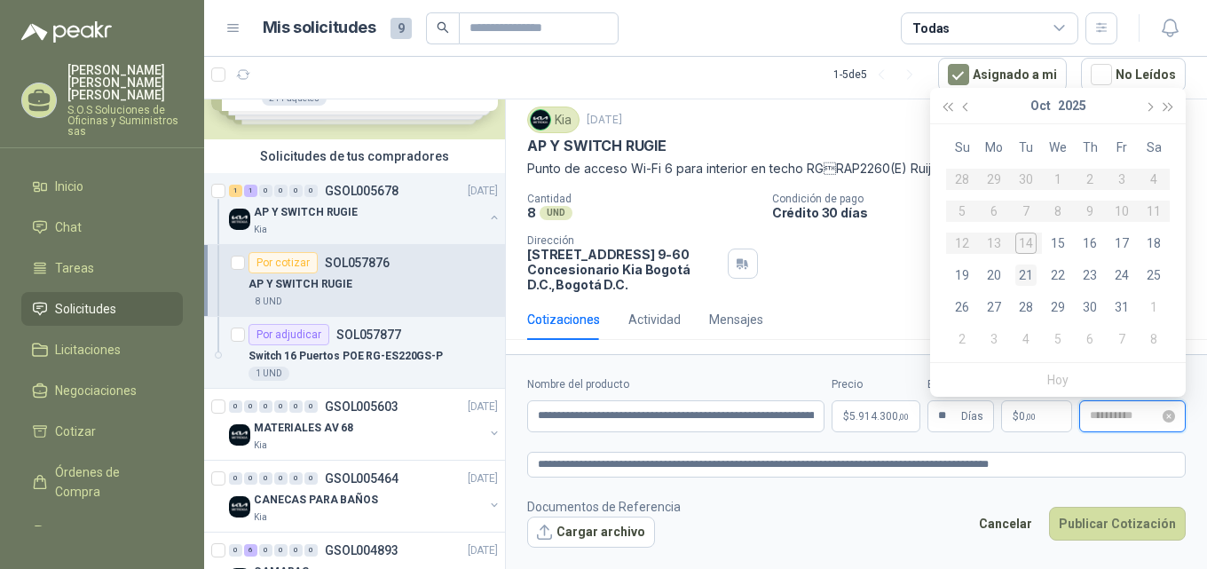
type input "**********"
click at [1026, 276] on div "21" at bounding box center [1025, 275] width 21 height 21
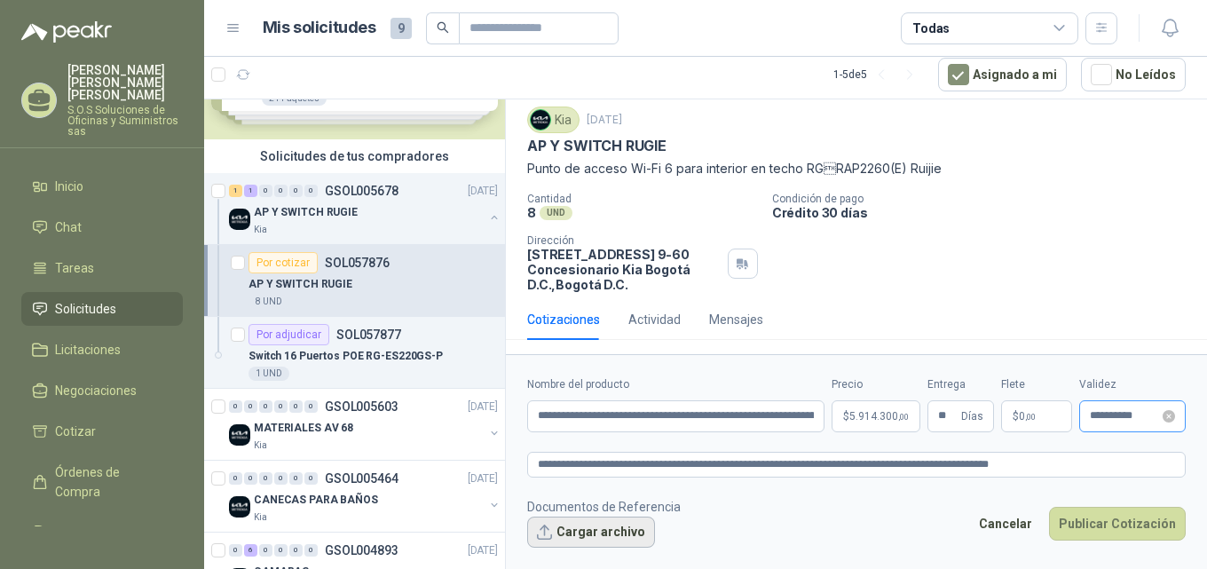
click at [621, 533] on button "Cargar archivo" at bounding box center [591, 533] width 128 height 32
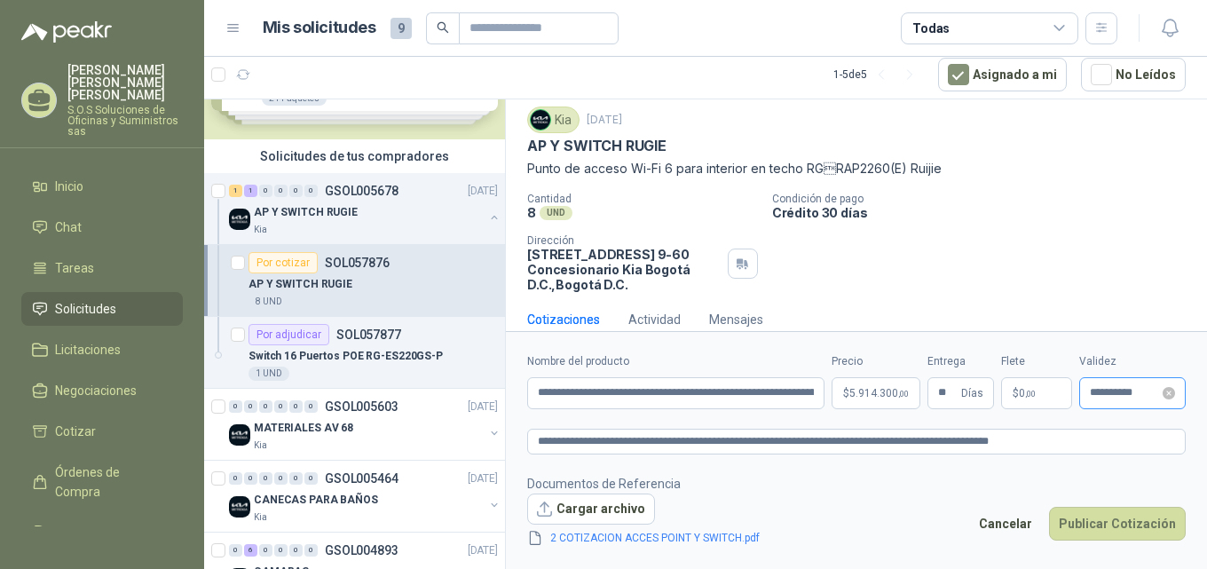
scroll to position [63, 0]
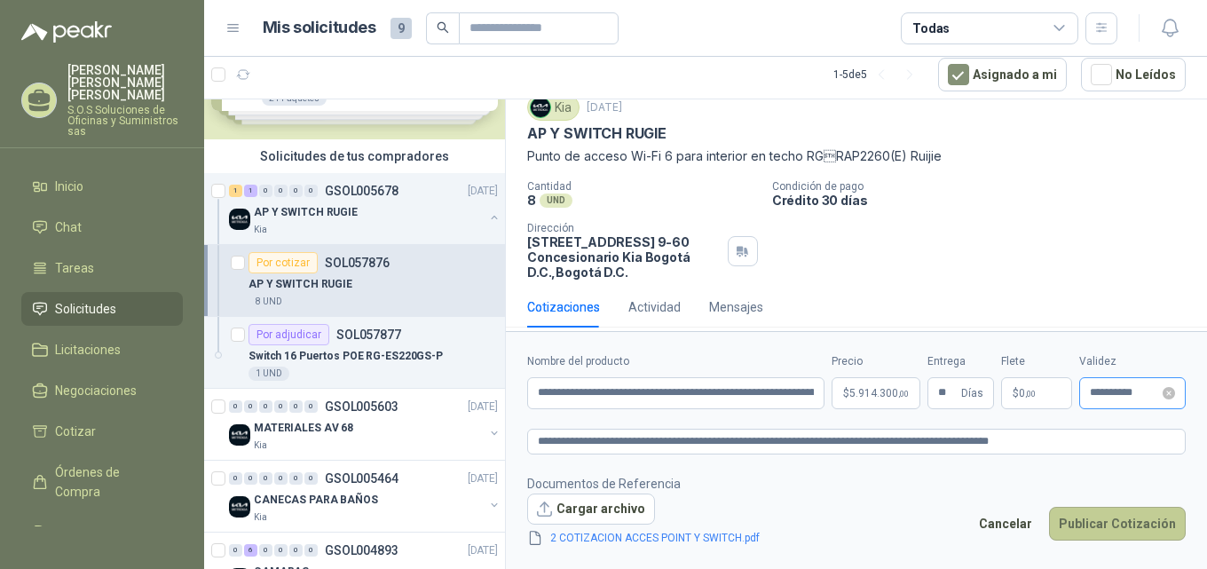
click at [1139, 524] on button "Publicar Cotización" at bounding box center [1117, 524] width 137 height 34
click at [1139, 523] on button "Publicar Cotización" at bounding box center [1117, 524] width 137 height 34
type input "**********"
click at [1107, 527] on button "Publicar Cotización" at bounding box center [1117, 524] width 137 height 34
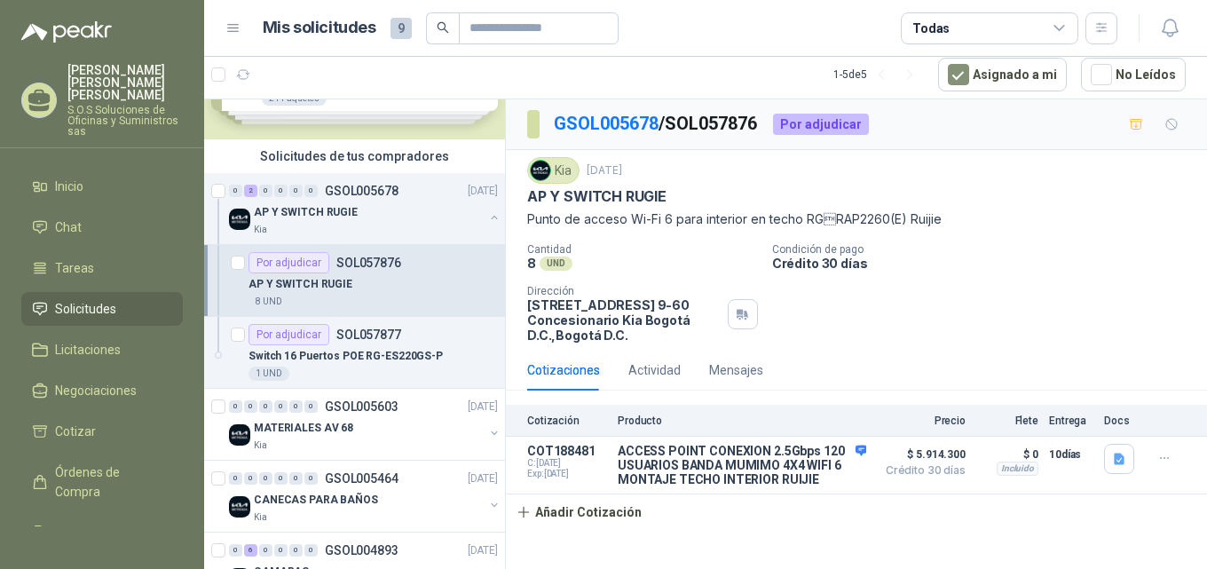
click at [369, 258] on p "SOL057876" at bounding box center [368, 263] width 65 height 12
click at [392, 356] on p "Switch 16 Puertos POE RG-ES220GS-P" at bounding box center [346, 356] width 194 height 17
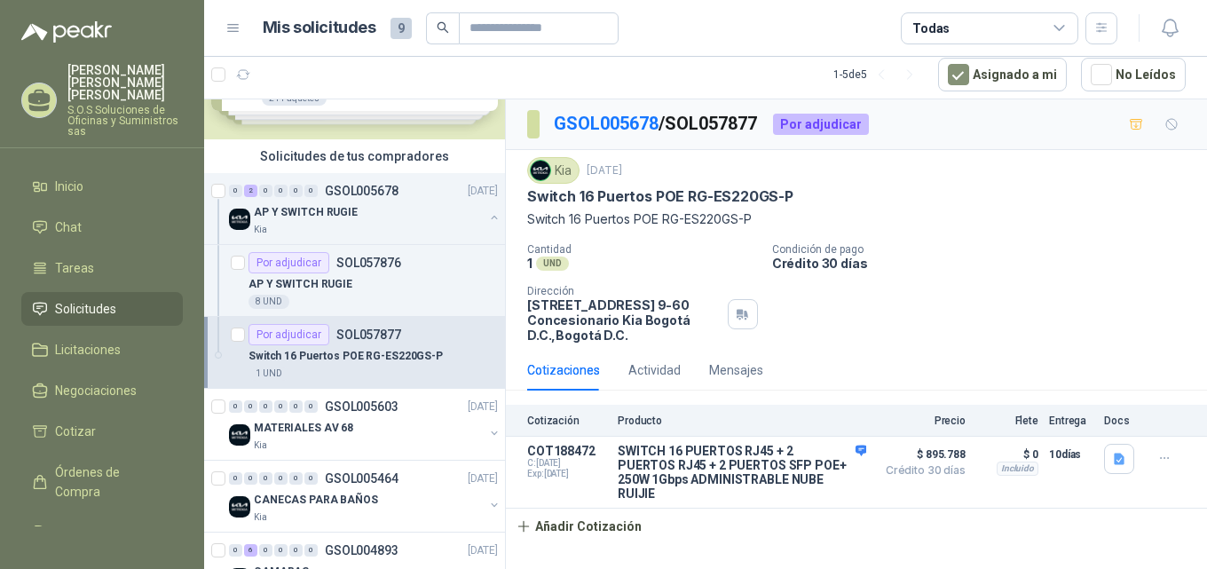
drag, startPoint x: 817, startPoint y: 477, endPoint x: 806, endPoint y: 514, distance: 38.8
click at [806, 514] on div "Cotización Producto Precio Flete Entrega Docs COT188472 C: [DATE] Exp: [DATE] S…" at bounding box center [856, 474] width 701 height 139
click at [522, 516] on button "Añadir Cotización" at bounding box center [579, 527] width 146 height 36
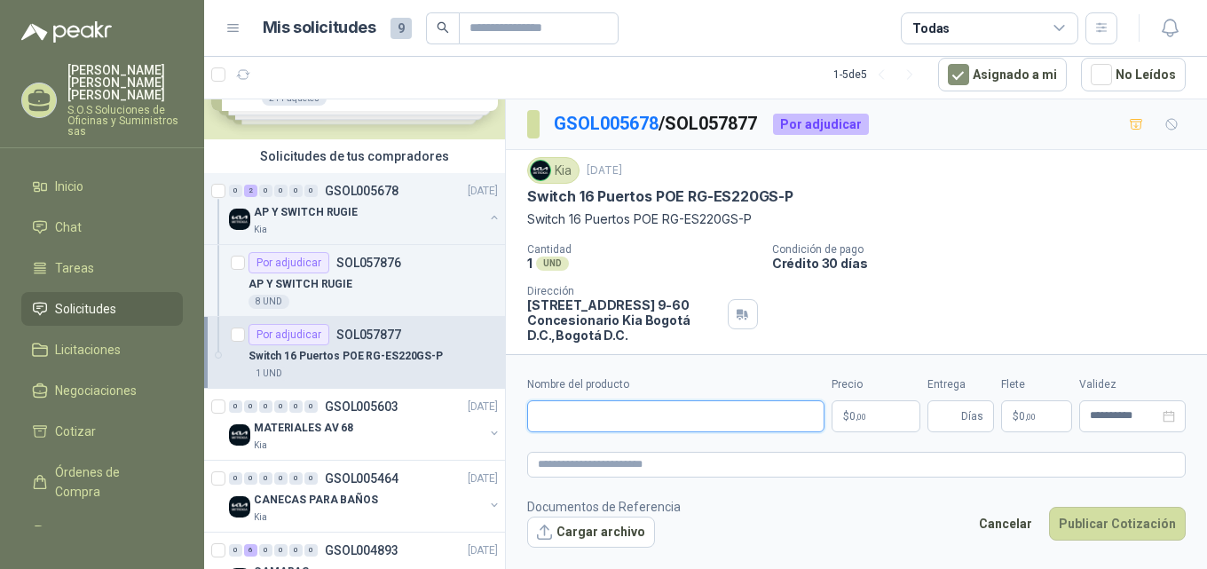
click at [576, 421] on input "Nombre del producto" at bounding box center [675, 416] width 297 height 32
paste input "**********"
type input "**********"
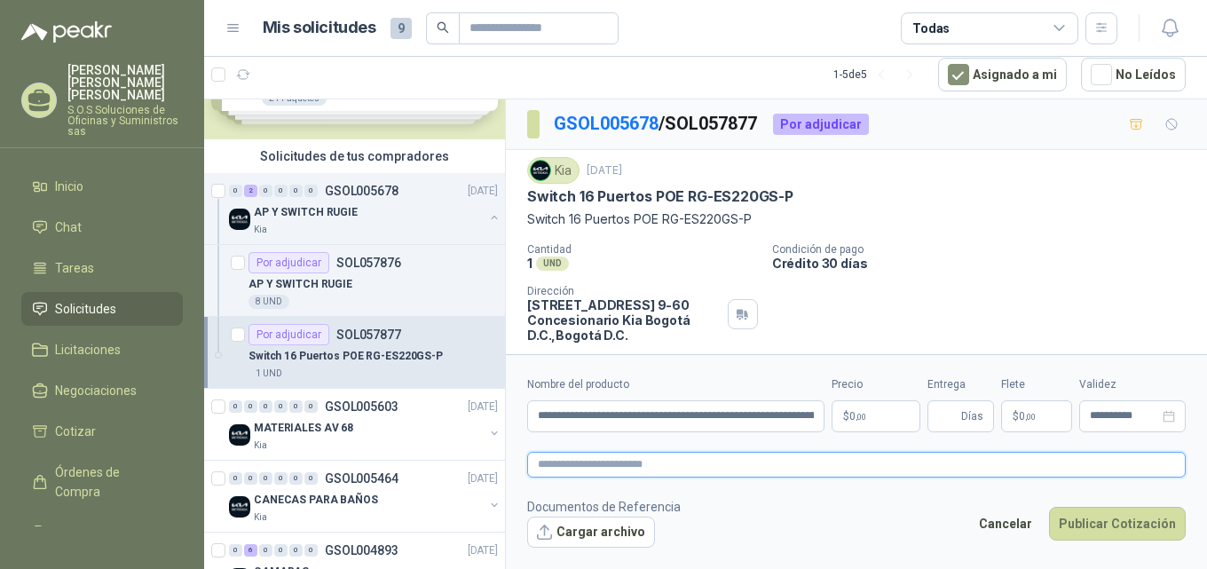
click at [562, 459] on textarea at bounding box center [856, 465] width 659 height 26
paste textarea "**********"
type textarea "**********"
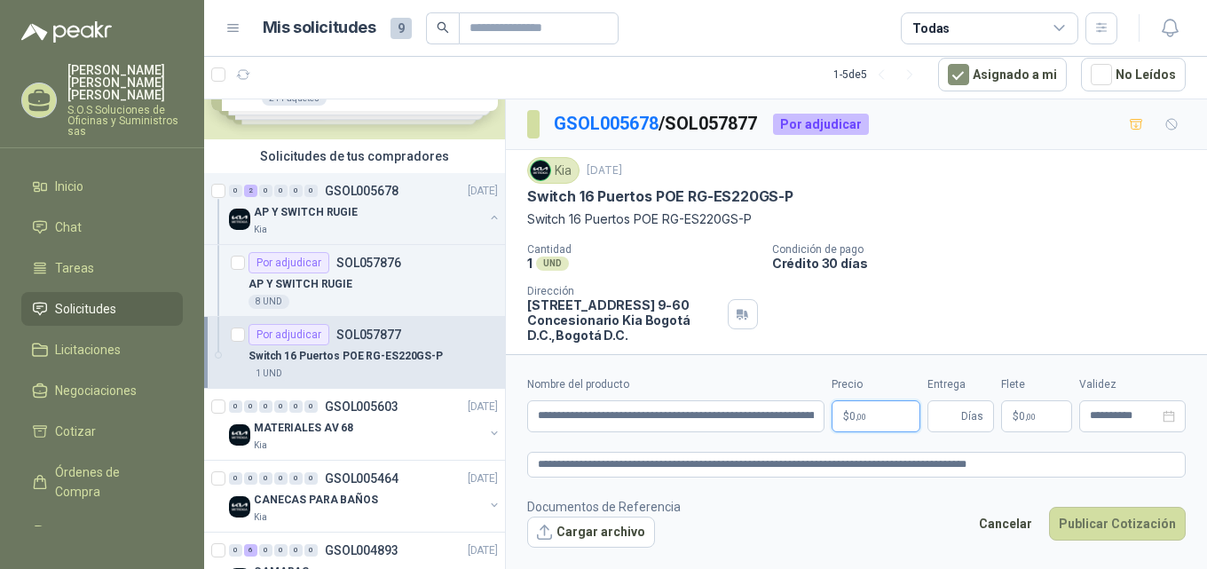
click at [881, 418] on p "$ 0 ,00" at bounding box center [876, 416] width 89 height 32
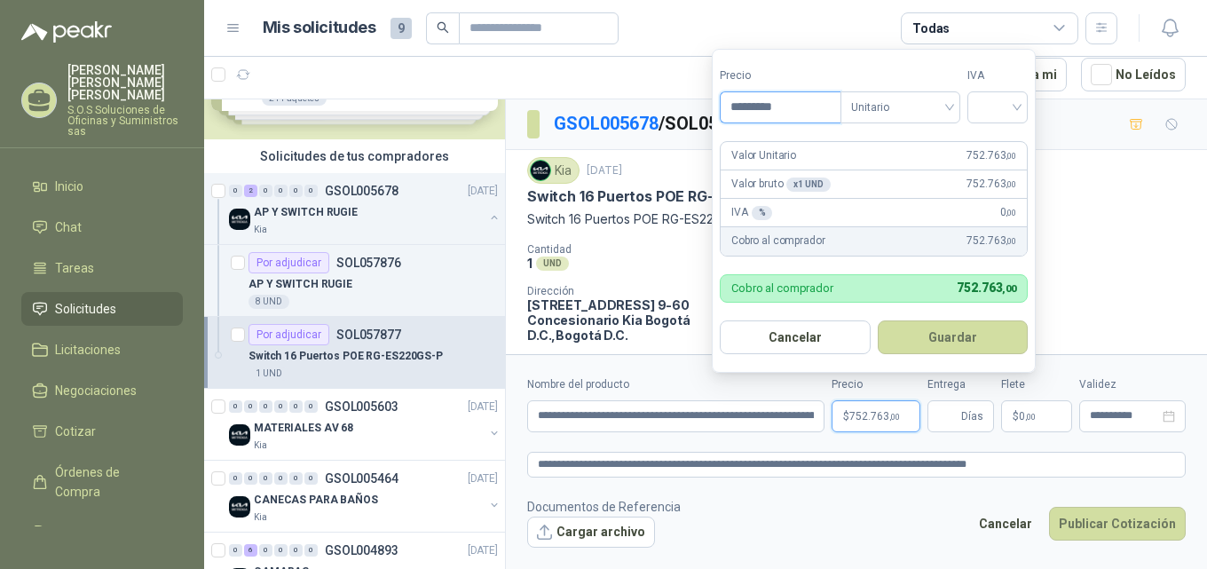
type input "*********"
click at [908, 418] on p "$ 752.763 ,00" at bounding box center [876, 416] width 89 height 32
click at [963, 415] on span "Días" at bounding box center [972, 416] width 22 height 30
click at [904, 420] on p "$ 752.763 ,00" at bounding box center [876, 416] width 89 height 32
click at [1023, 109] on div at bounding box center [998, 107] width 60 height 32
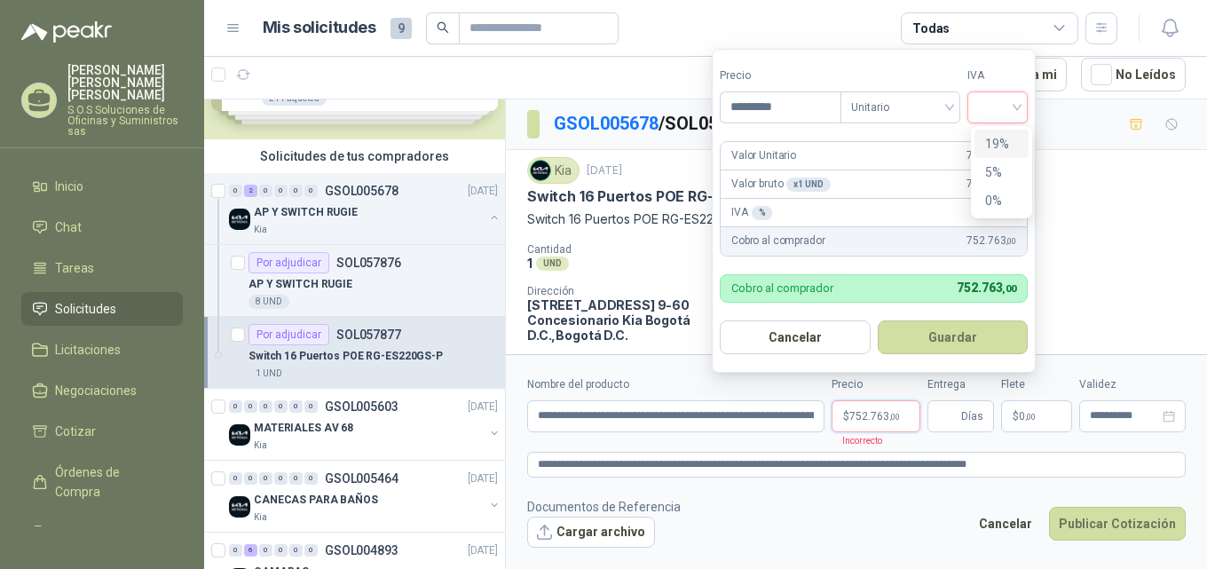
click at [994, 149] on div "19%" at bounding box center [1001, 144] width 33 height 20
click at [976, 336] on button "Guardar" at bounding box center [956, 337] width 153 height 34
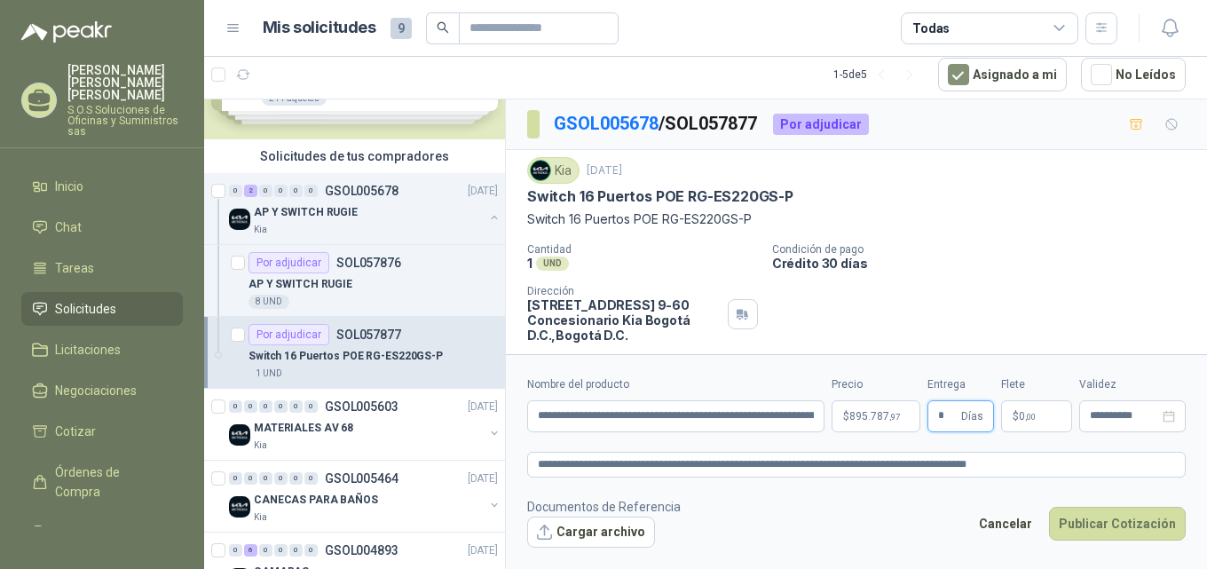
type input "**"
click at [1173, 417] on icon "close-circle" at bounding box center [1169, 416] width 12 height 12
click at [1173, 417] on div at bounding box center [1132, 416] width 85 height 12
type input "**"
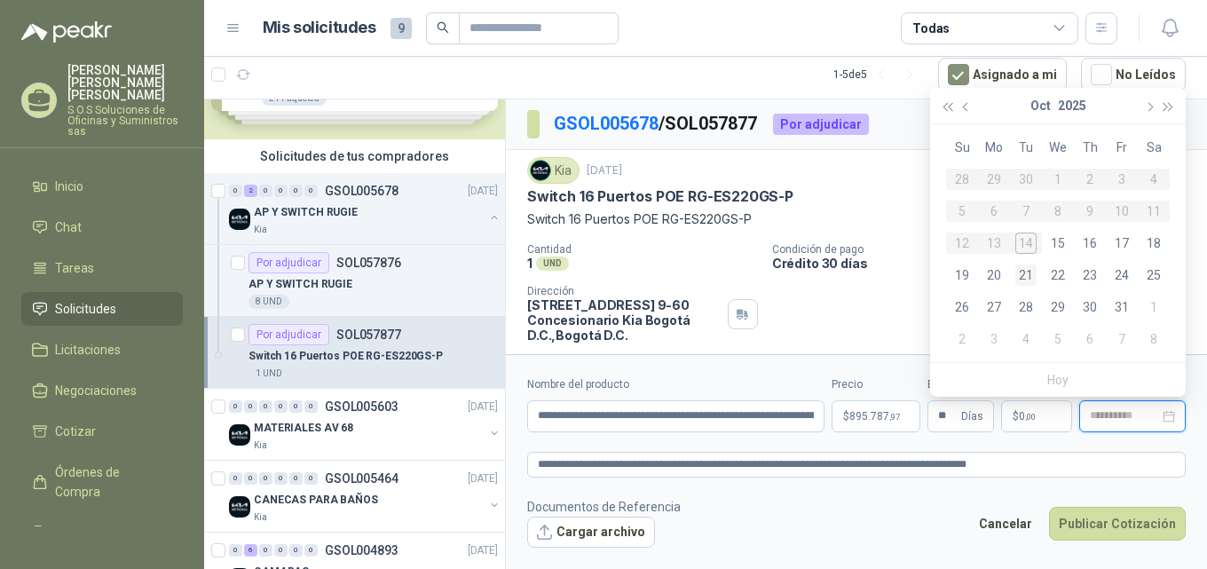
type input "**********"
click at [1031, 274] on div "21" at bounding box center [1025, 275] width 21 height 21
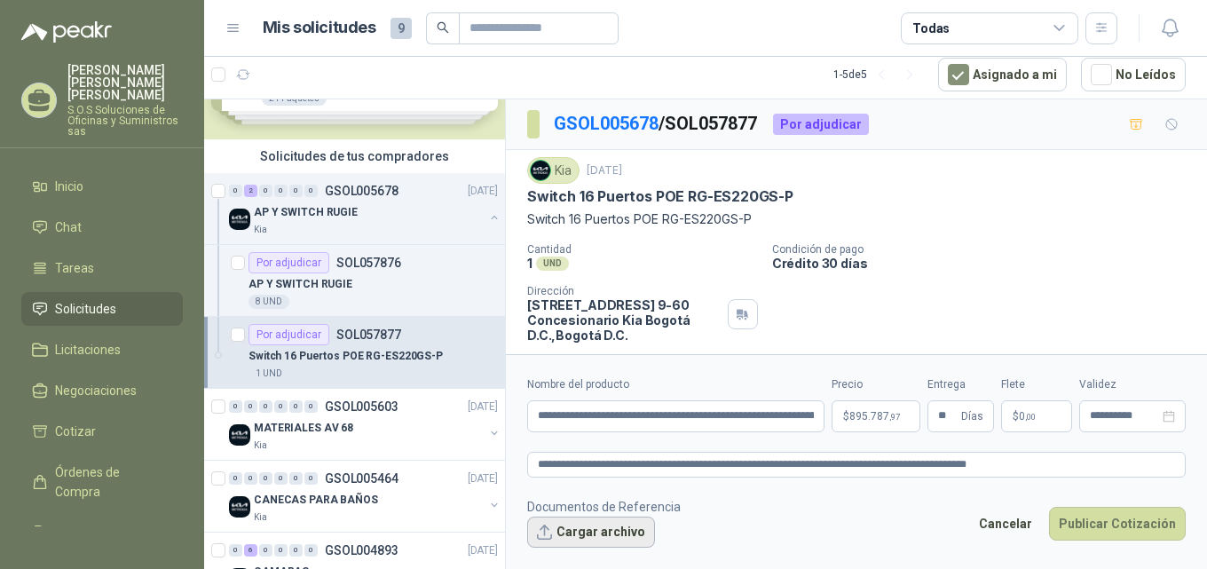
click at [614, 535] on button "Cargar archivo" at bounding box center [591, 533] width 128 height 32
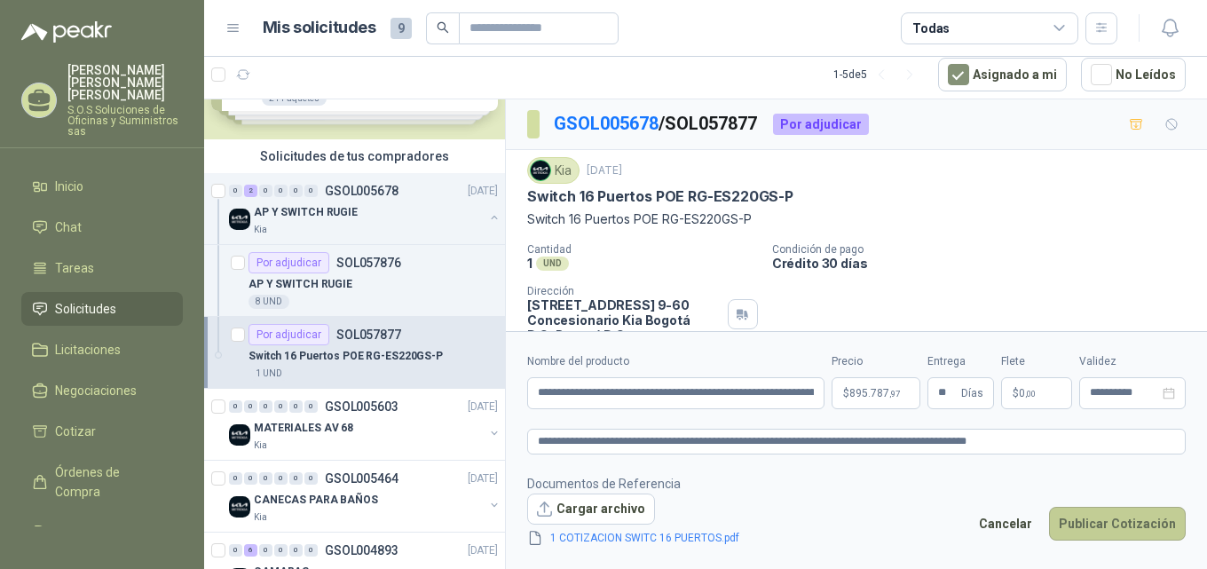
click at [1142, 523] on button "Publicar Cotización" at bounding box center [1117, 524] width 137 height 34
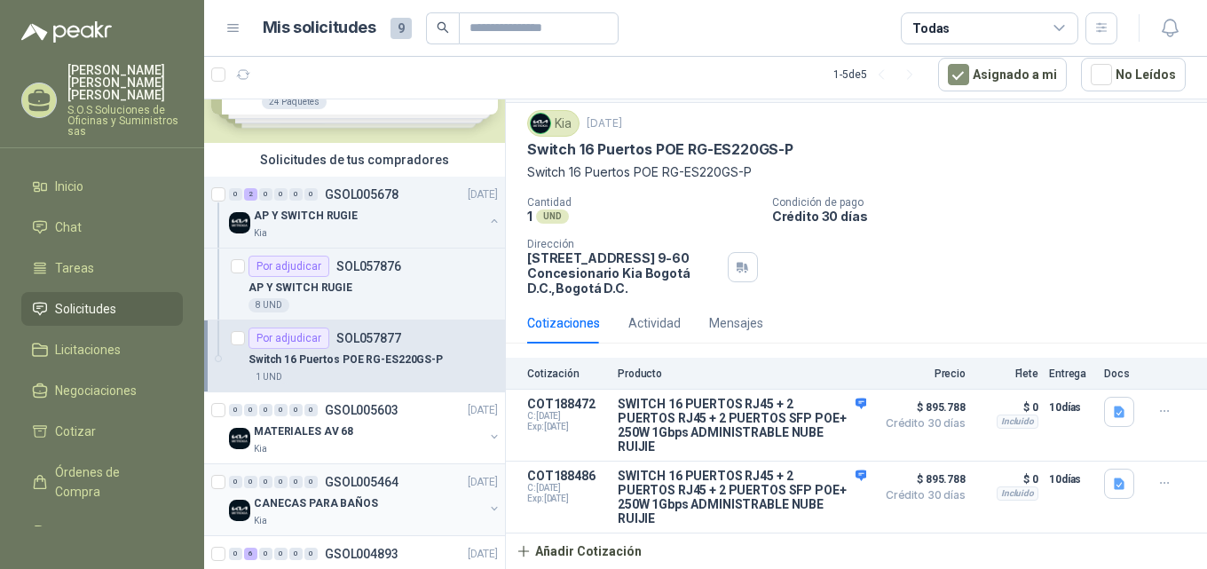
scroll to position [43, 0]
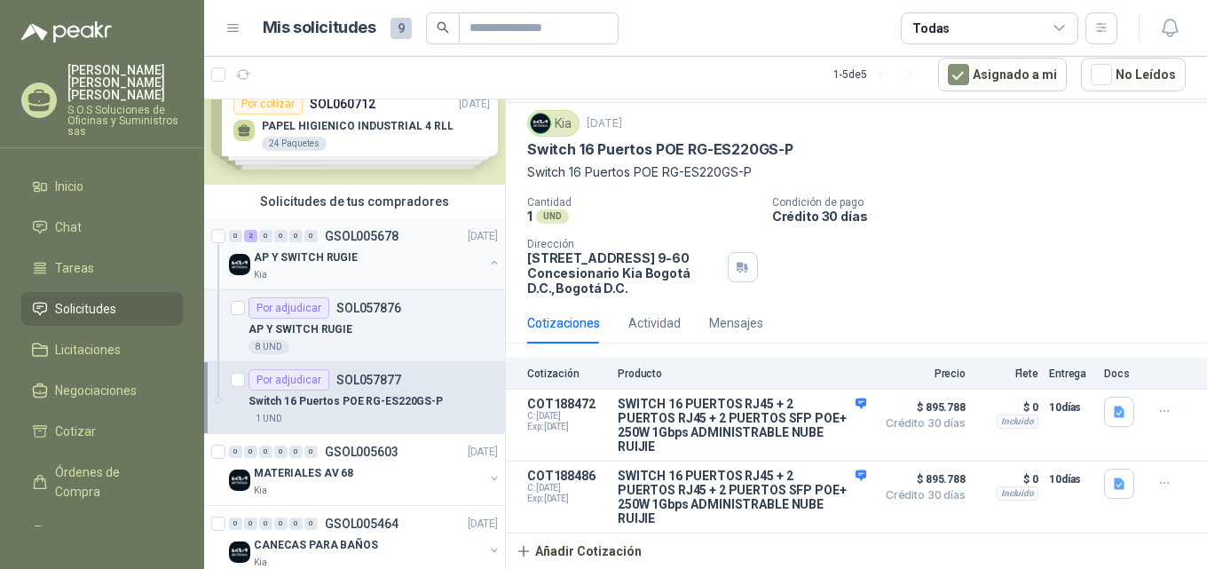
click at [340, 256] on p "AP Y SWITCH RUGIE" at bounding box center [306, 257] width 104 height 17
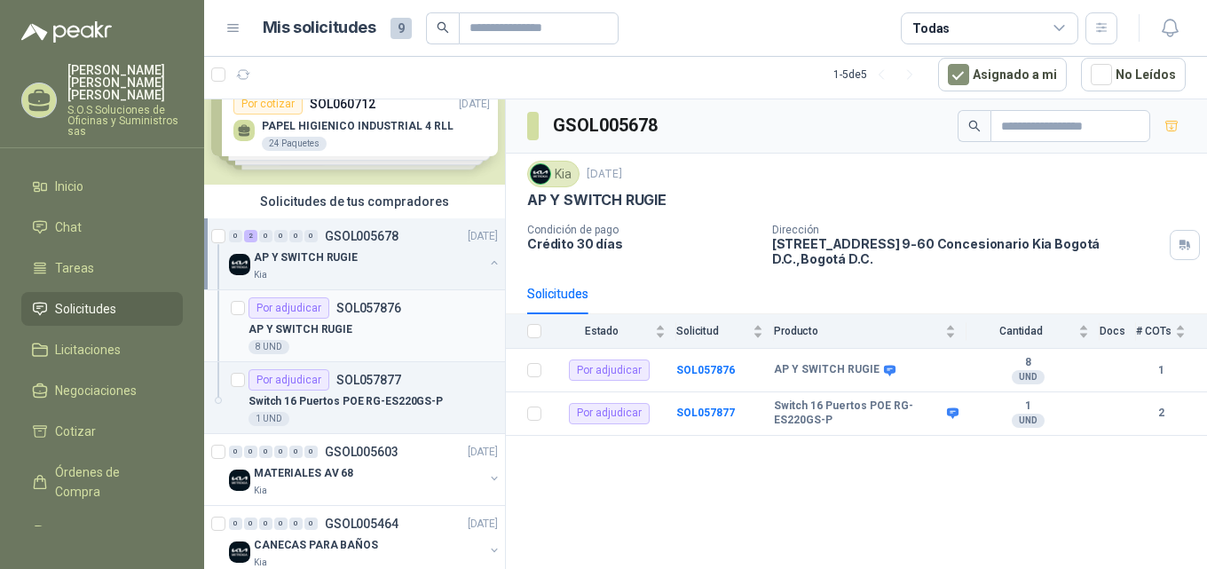
click at [336, 330] on p "AP Y SWITCH RUGIE" at bounding box center [301, 329] width 104 height 17
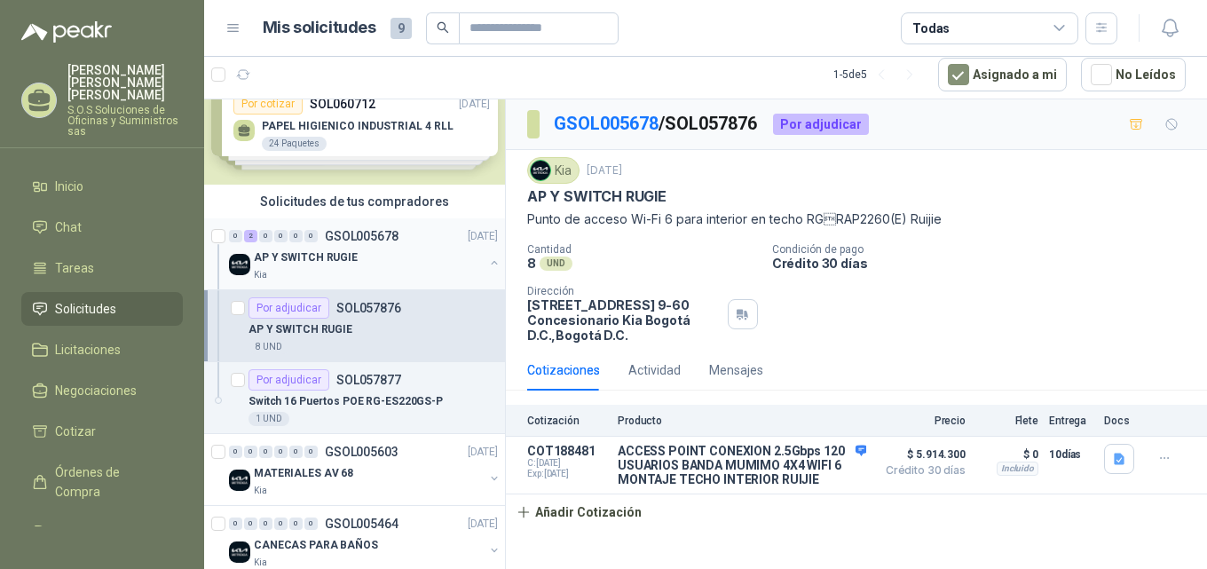
click at [308, 257] on p "AP Y SWITCH RUGIE" at bounding box center [306, 257] width 104 height 17
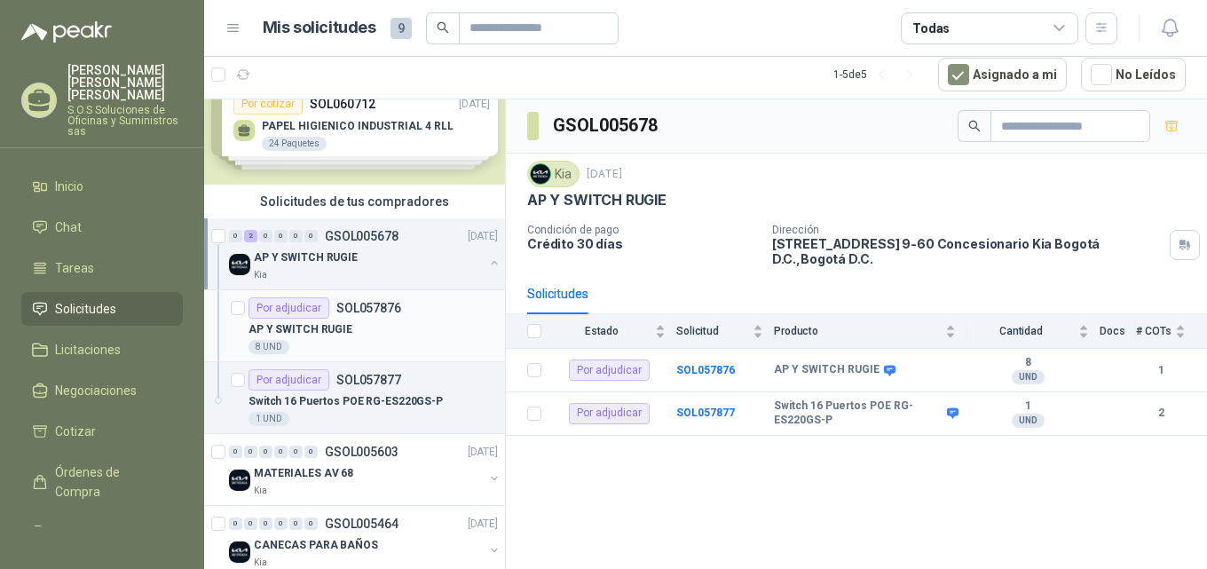
click at [341, 331] on p "AP Y SWITCH RUGIE" at bounding box center [301, 329] width 104 height 17
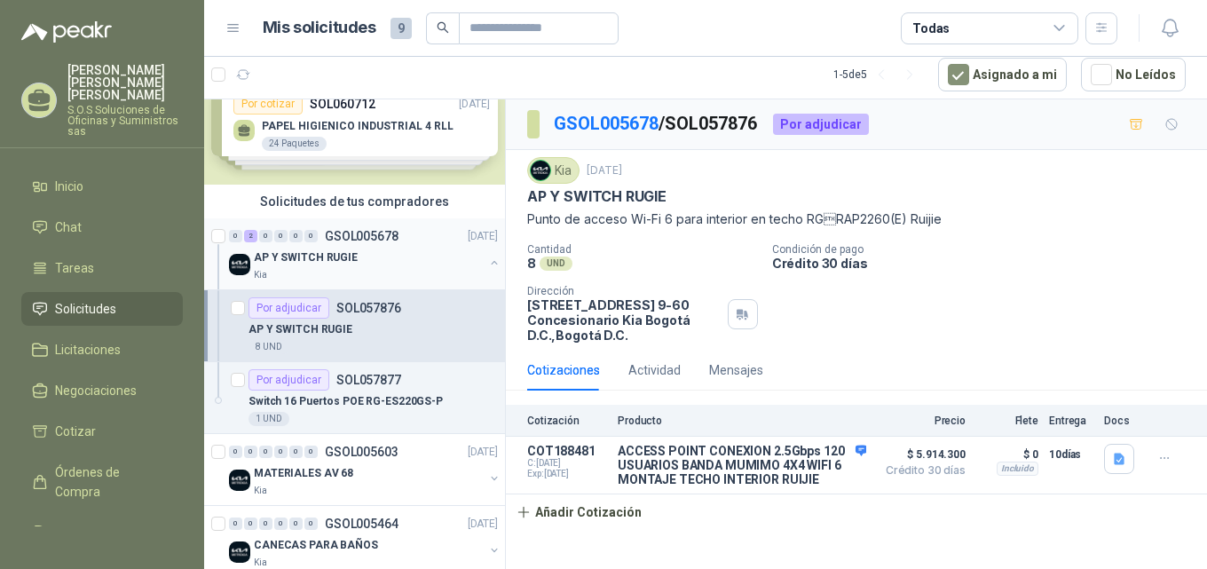
click at [324, 259] on p "AP Y SWITCH RUGIE" at bounding box center [306, 257] width 104 height 17
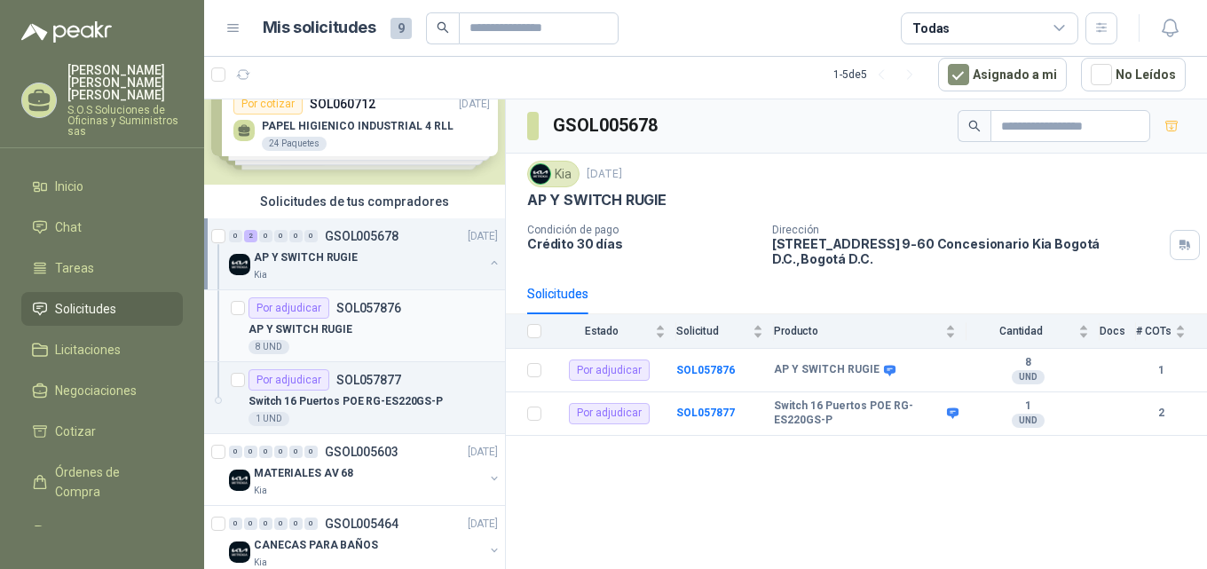
click at [322, 328] on p "AP Y SWITCH RUGIE" at bounding box center [301, 329] width 104 height 17
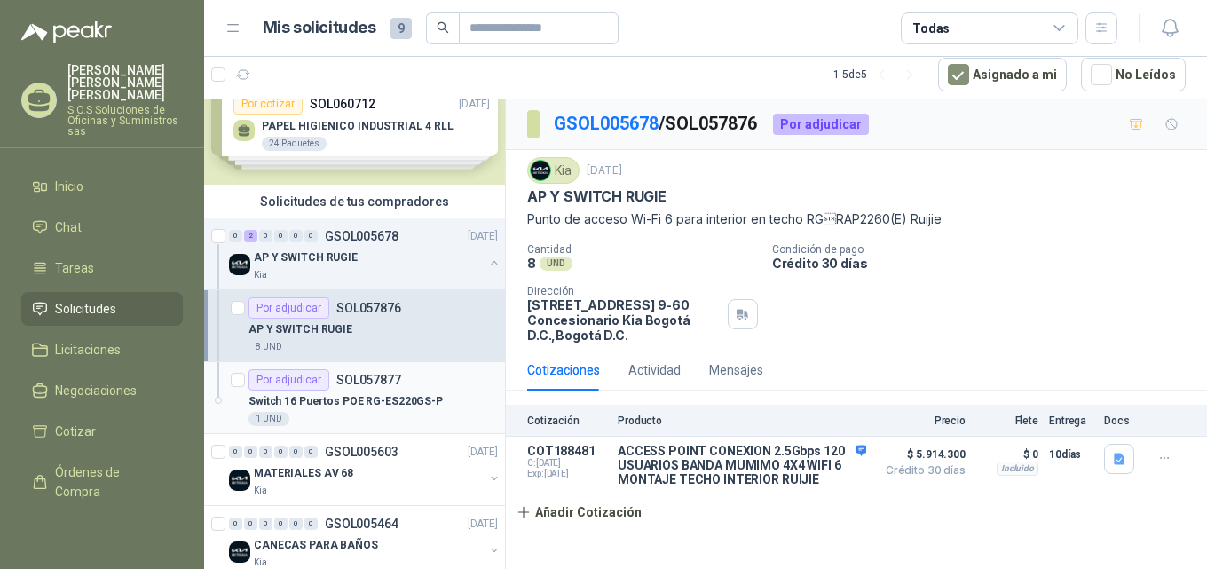
click at [356, 404] on p "Switch 16 Puertos POE RG-ES220GS-P" at bounding box center [346, 401] width 194 height 17
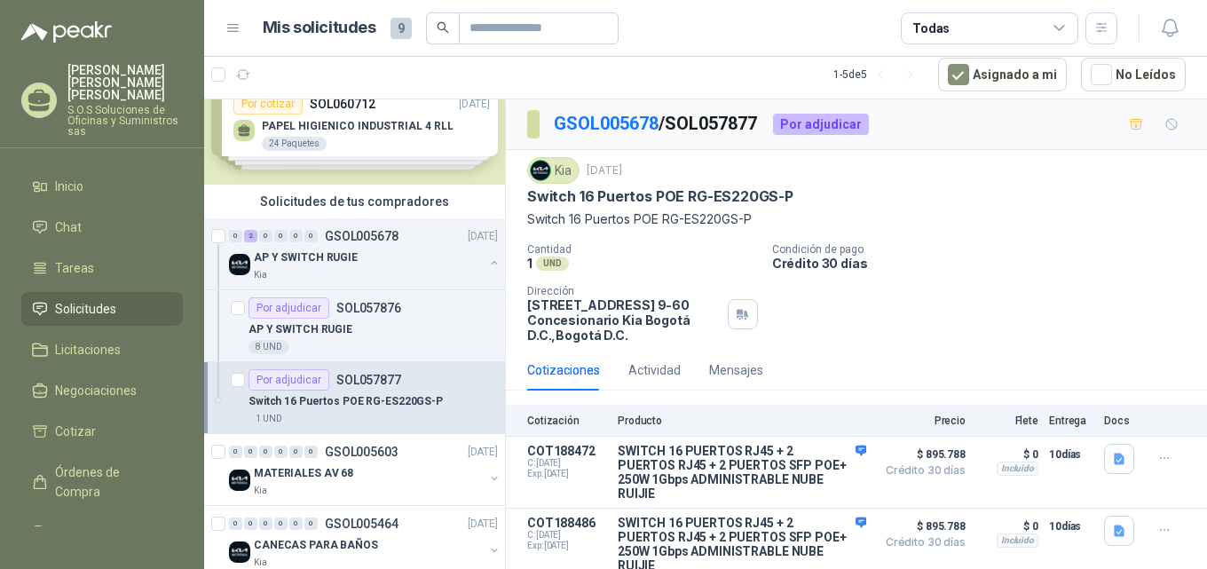
click at [340, 396] on p "Switch 16 Puertos POE RG-ES220GS-P" at bounding box center [346, 401] width 194 height 17
click at [335, 328] on p "AP Y SWITCH RUGIE" at bounding box center [301, 329] width 104 height 17
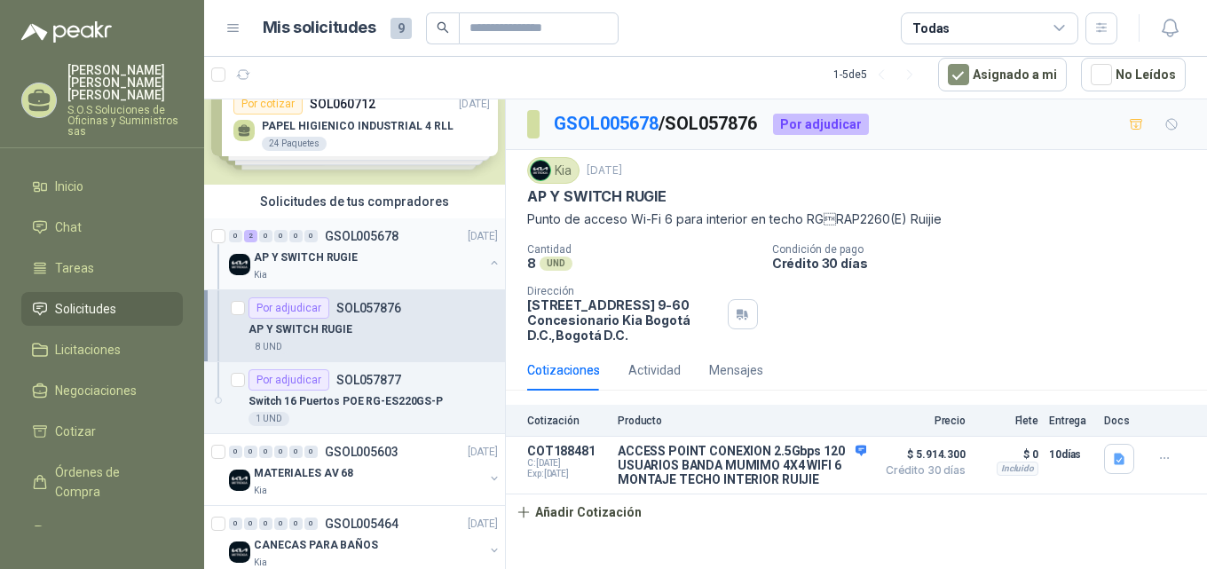
click at [344, 257] on p "AP Y SWITCH RUGIE" at bounding box center [306, 257] width 104 height 17
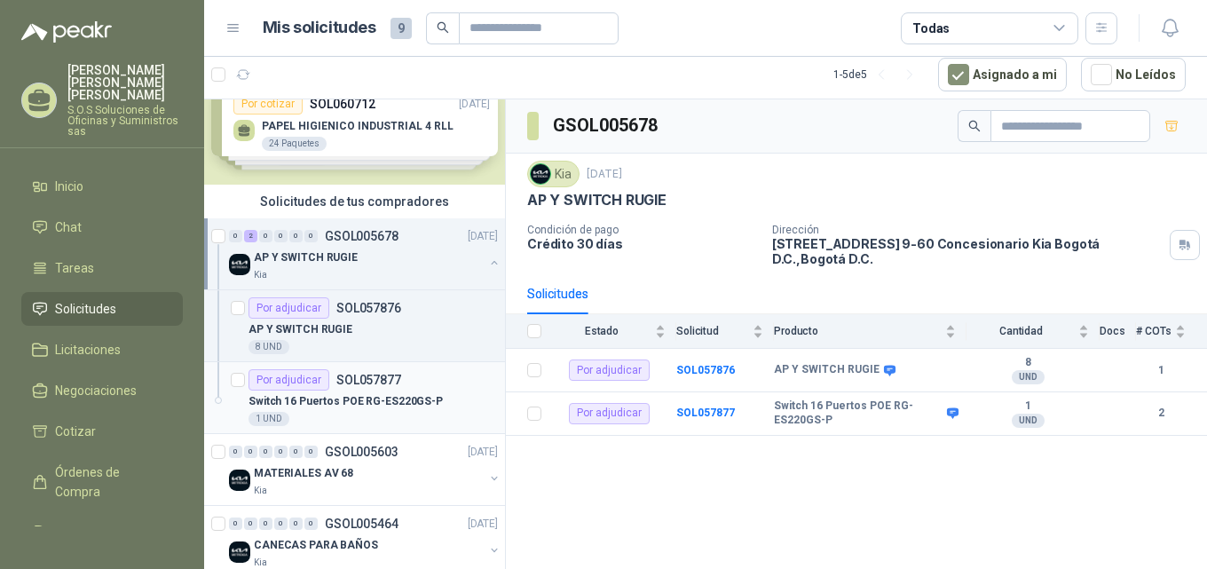
click at [357, 399] on p "Switch 16 Puertos POE RG-ES220GS-P" at bounding box center [346, 401] width 194 height 17
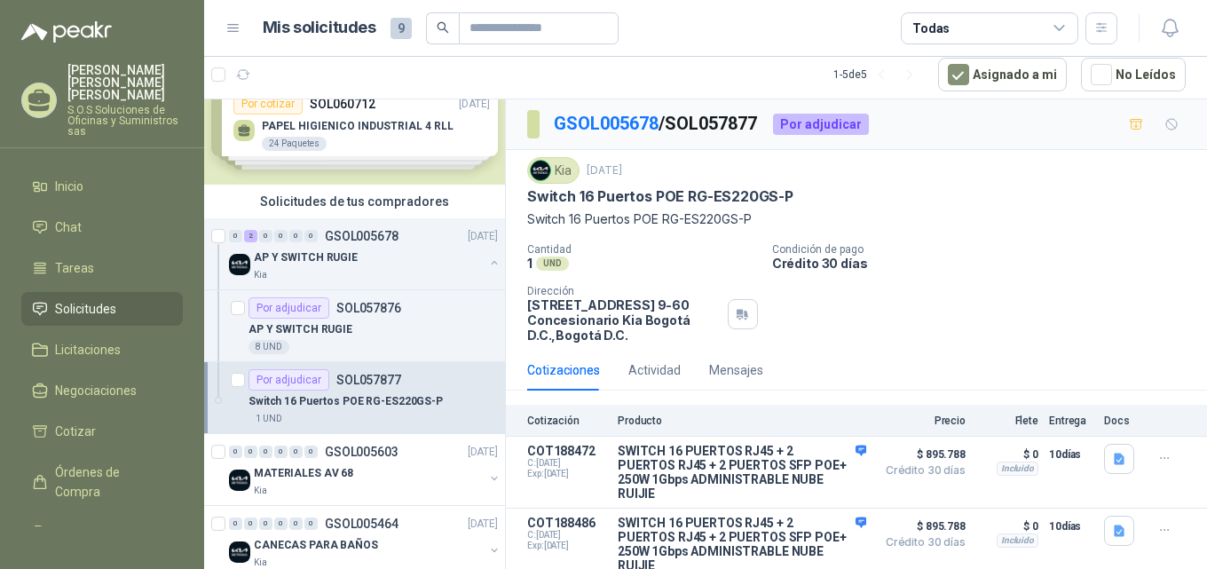
scroll to position [54, 0]
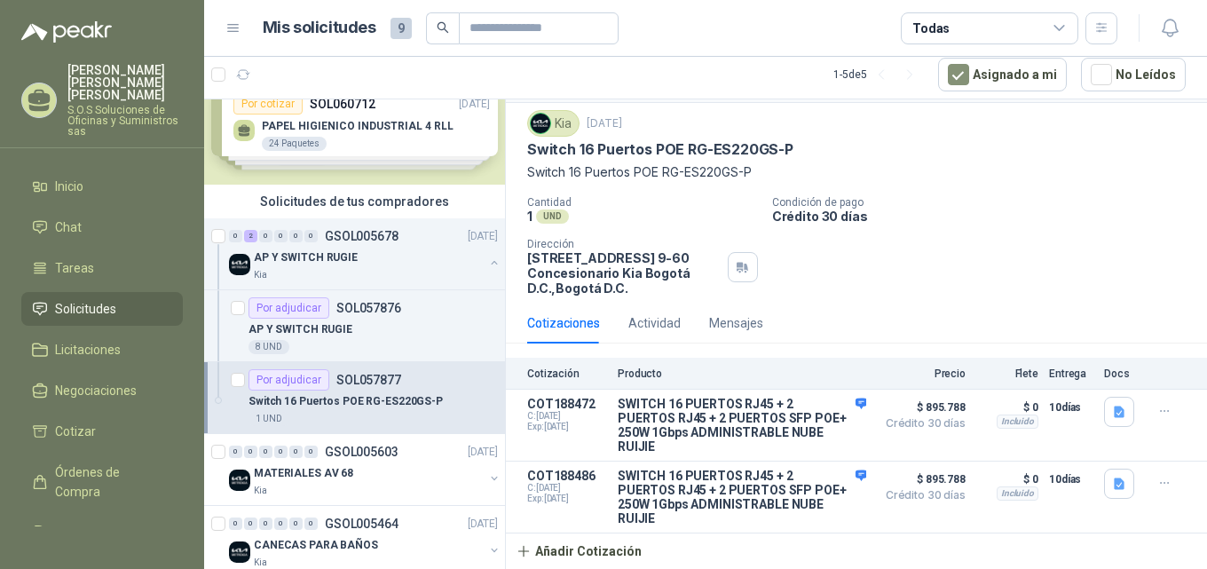
click at [354, 401] on p "Switch 16 Puertos POE RG-ES220GS-P" at bounding box center [346, 401] width 194 height 17
click at [344, 327] on p "AP Y SWITCH RUGIE" at bounding box center [301, 329] width 104 height 17
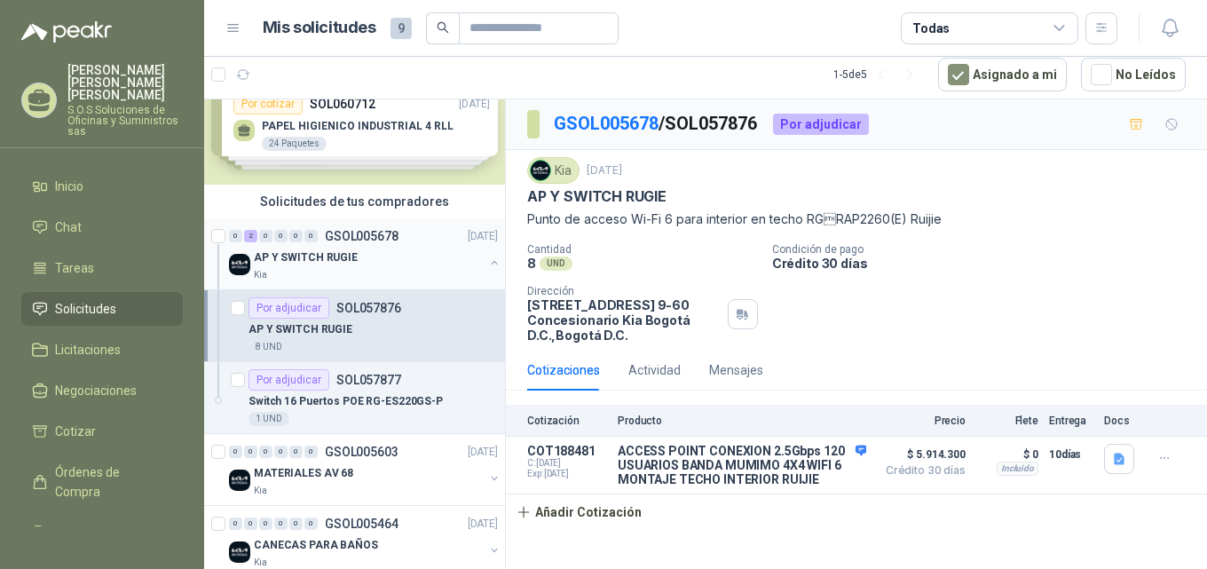
click at [352, 250] on div "AP Y SWITCH RUGIE" at bounding box center [369, 257] width 230 height 21
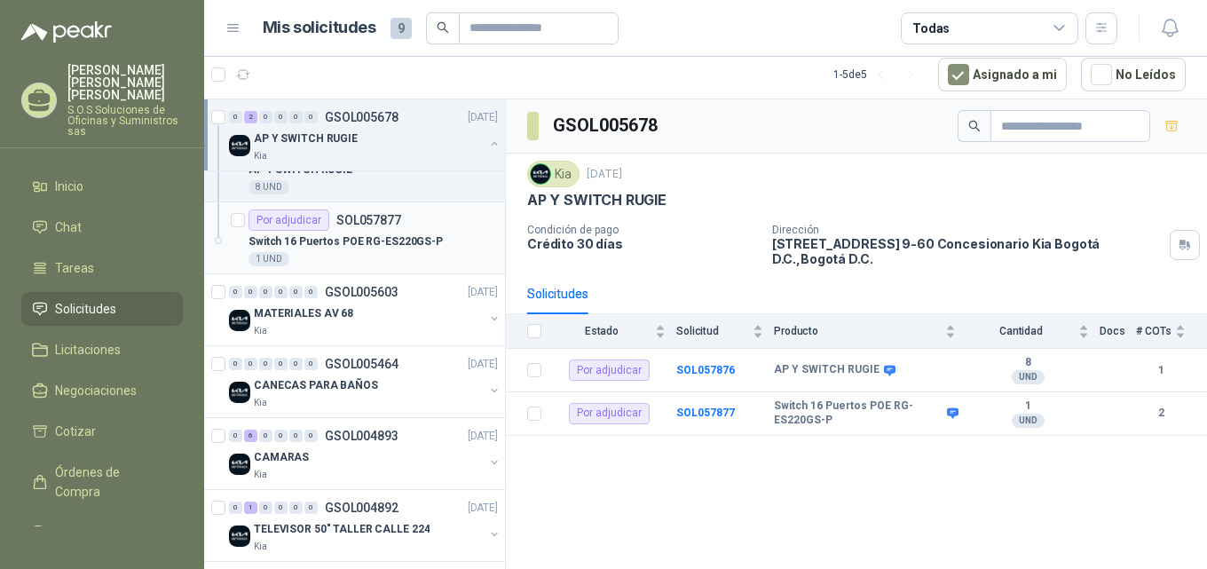
scroll to position [221, 0]
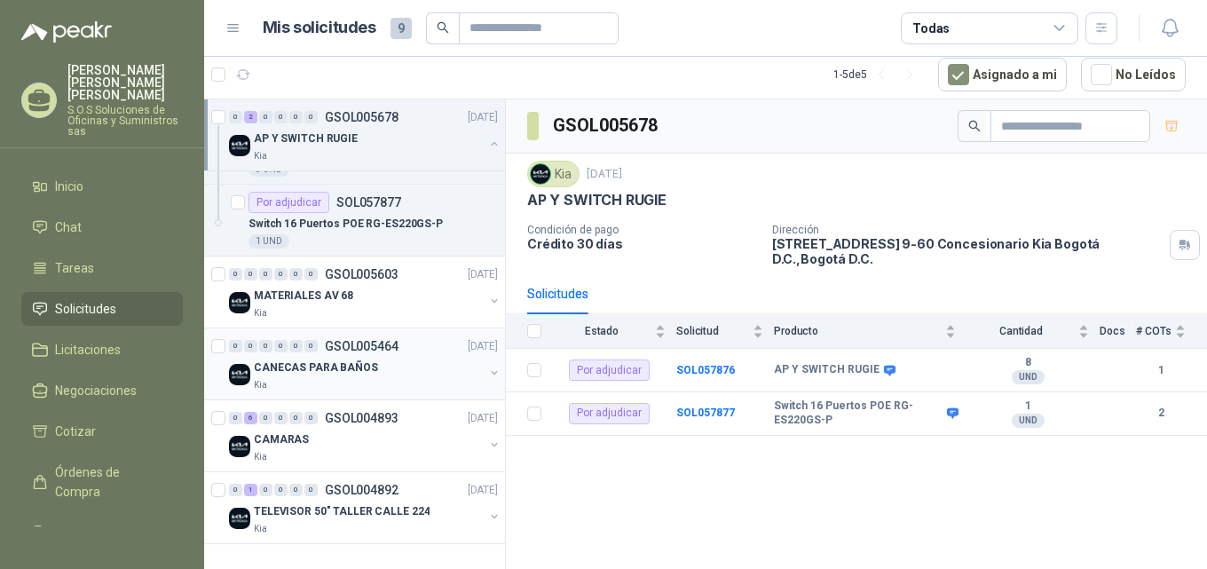
click at [358, 367] on p "CANECAS PARA BAÑOS" at bounding box center [316, 367] width 124 height 17
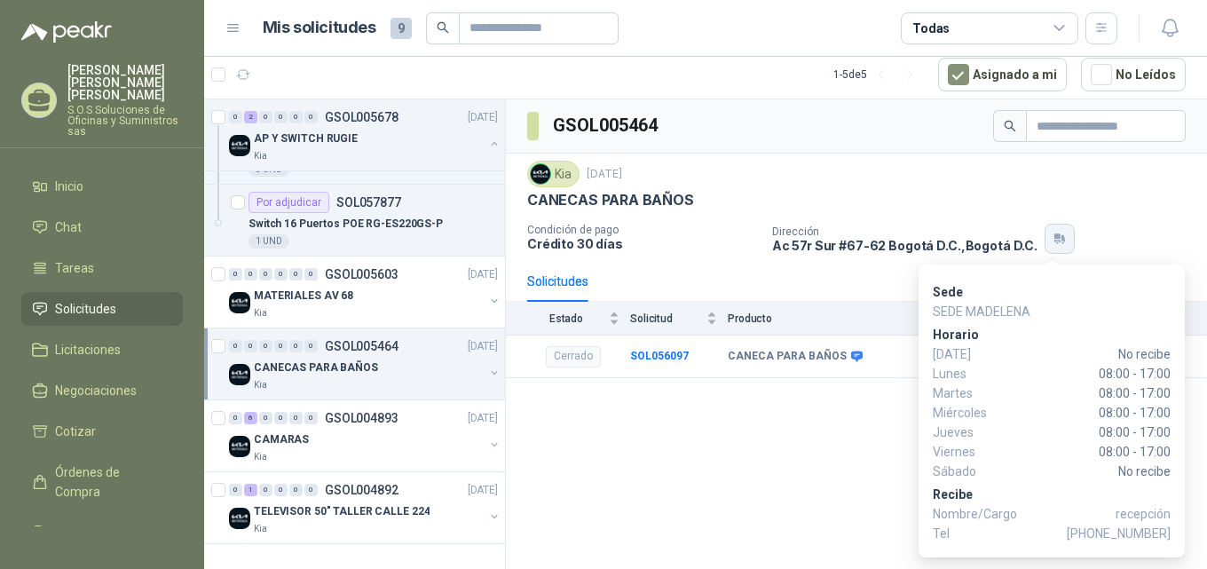
click at [1054, 241] on icon "button" at bounding box center [1057, 242] width 6 height 3
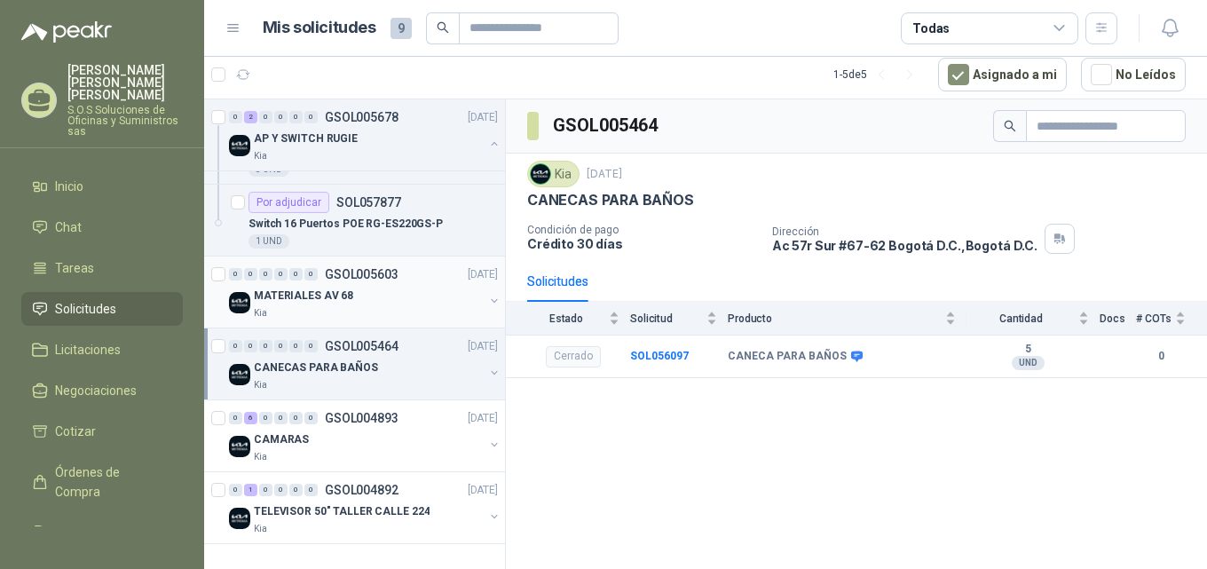
click at [335, 292] on p "MATERIALES AV 68" at bounding box center [303, 296] width 99 height 17
